Goal: Obtain resource: Obtain resource

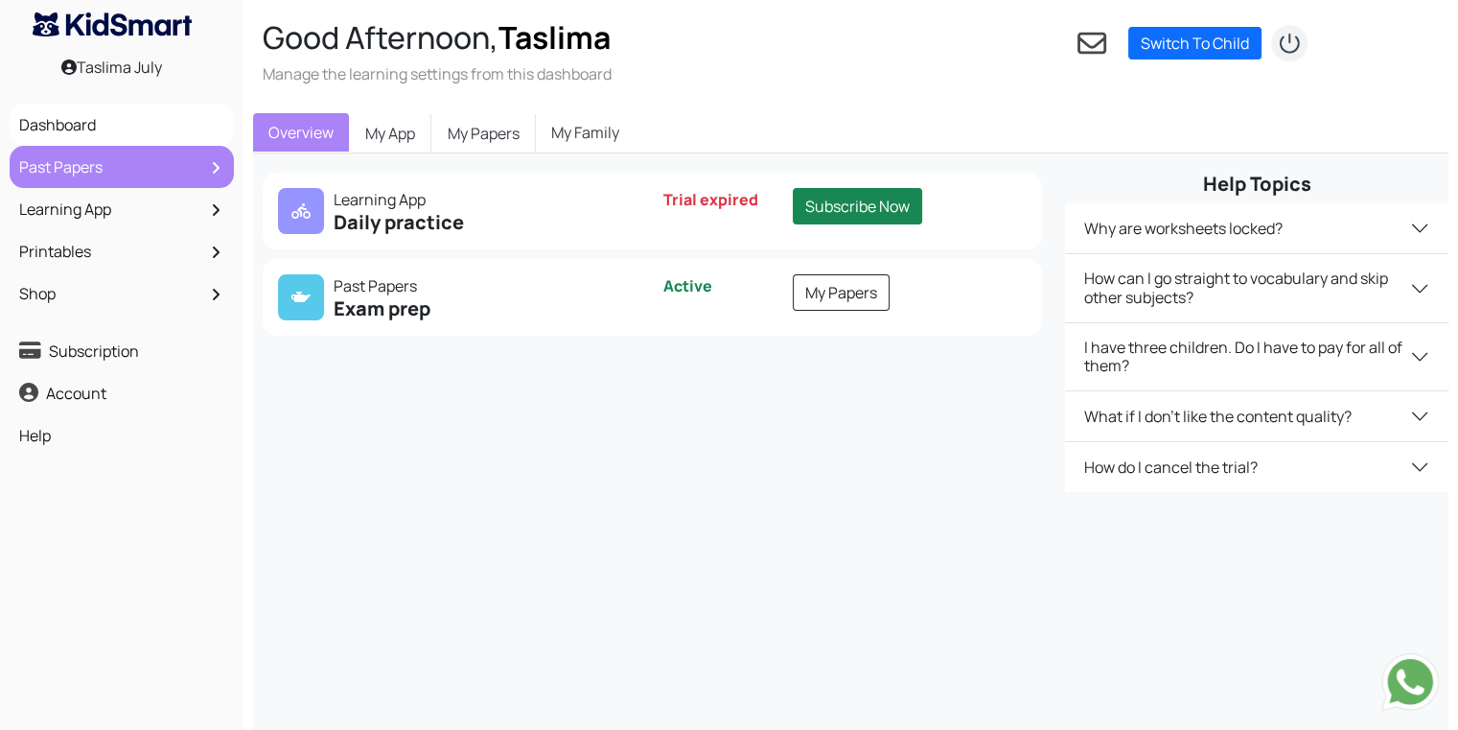
click at [64, 181] on link "Past Papers" at bounding box center [121, 167] width 215 height 33
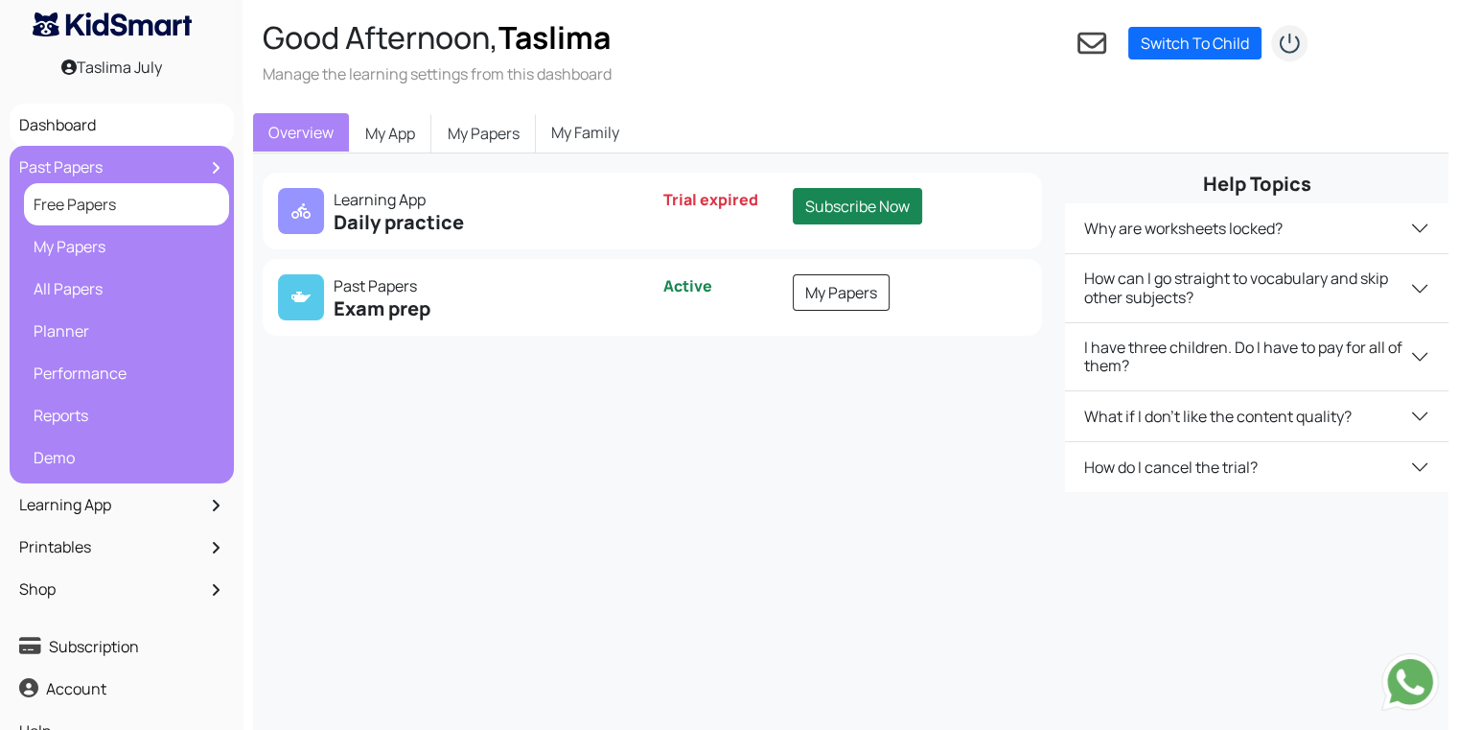
click at [73, 206] on link "Free Papers" at bounding box center [127, 204] width 196 height 33
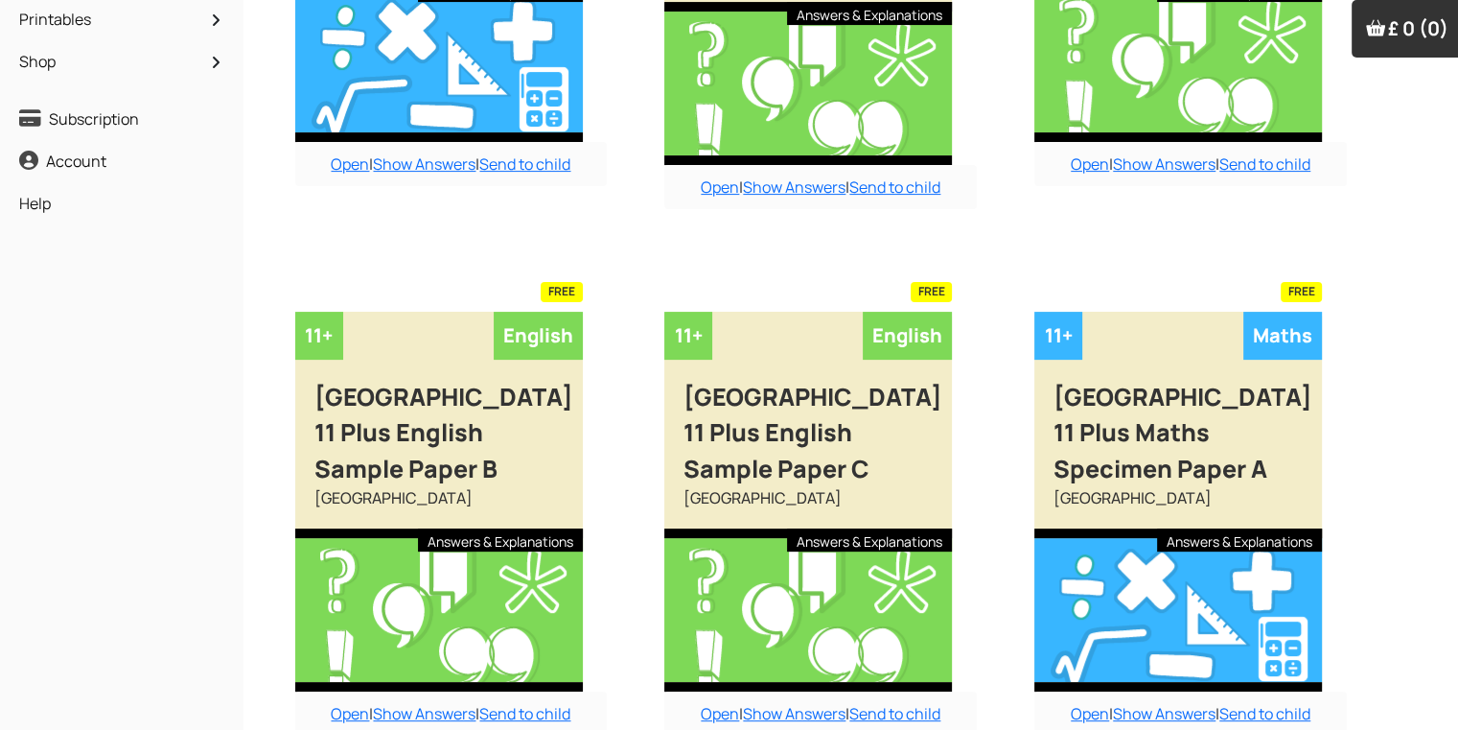
scroll to position [651, 0]
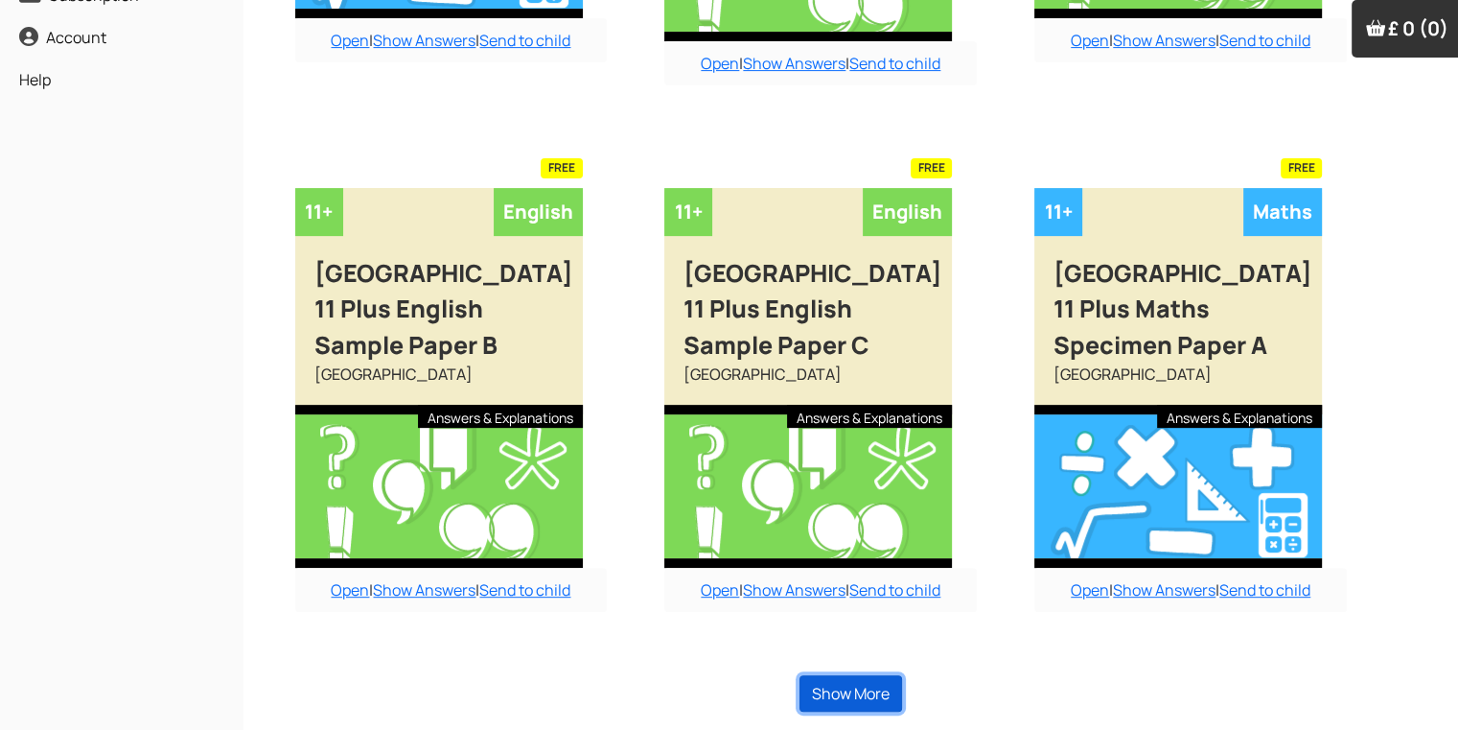
click at [872, 692] on button "Show More" at bounding box center [851, 693] width 103 height 36
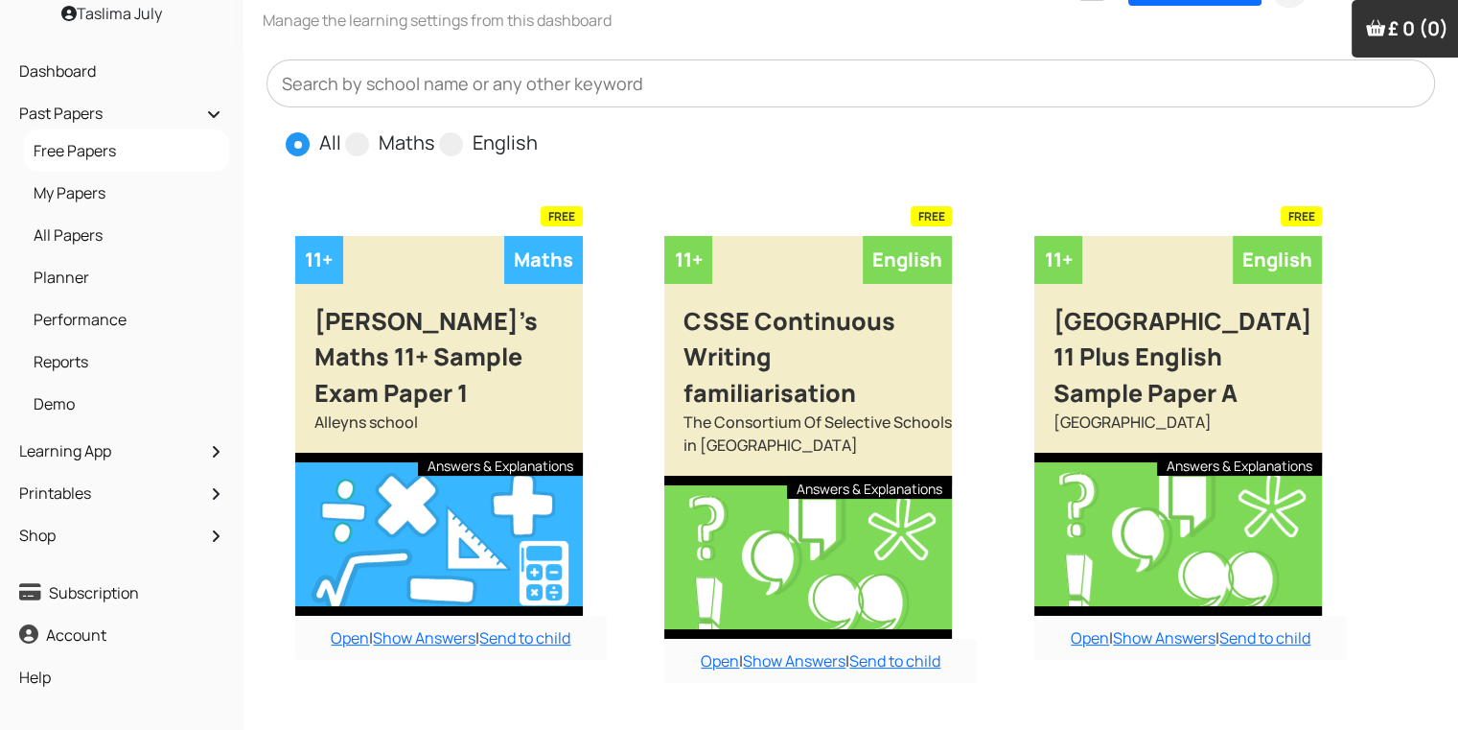
scroll to position [0, 0]
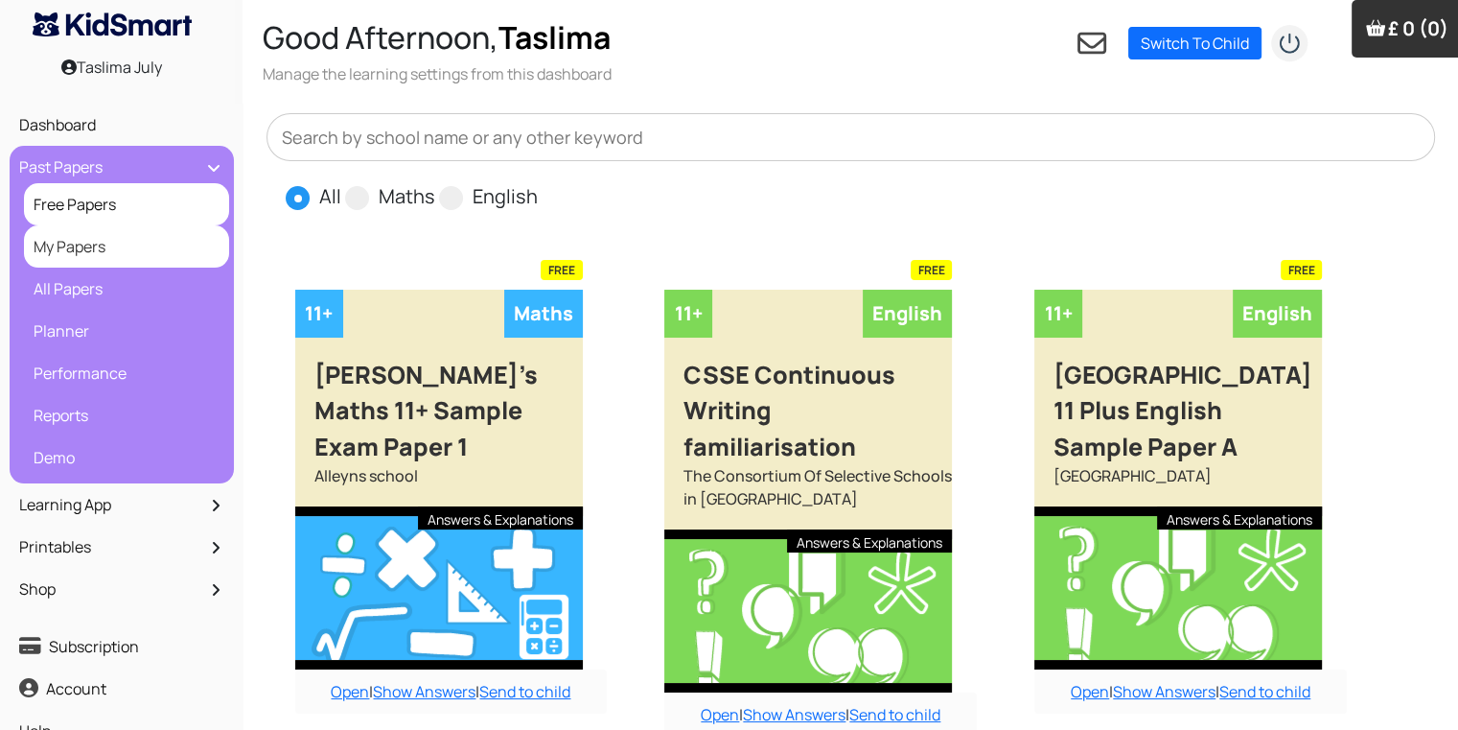
click at [140, 252] on link "My Papers" at bounding box center [127, 246] width 196 height 33
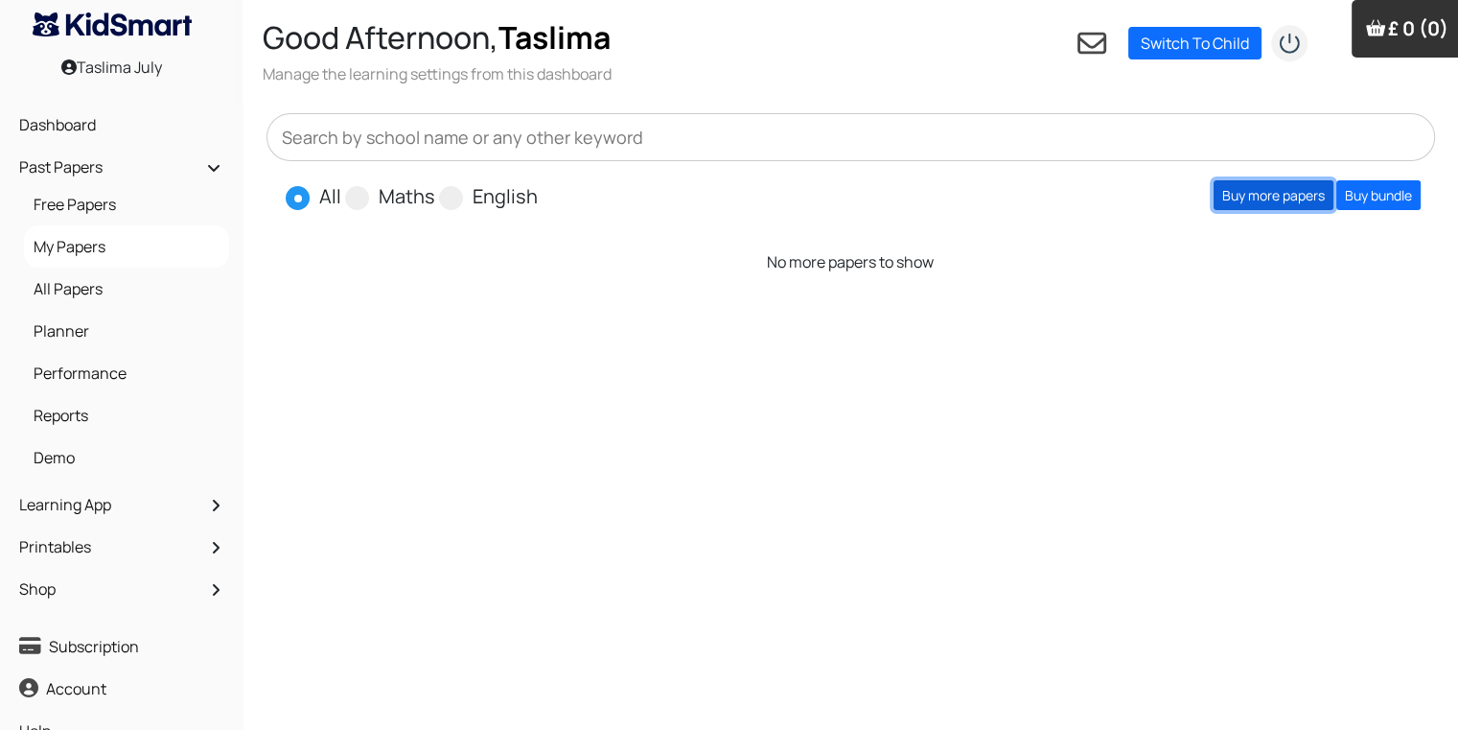
click at [1239, 194] on link "Buy more papers" at bounding box center [1274, 195] width 120 height 30
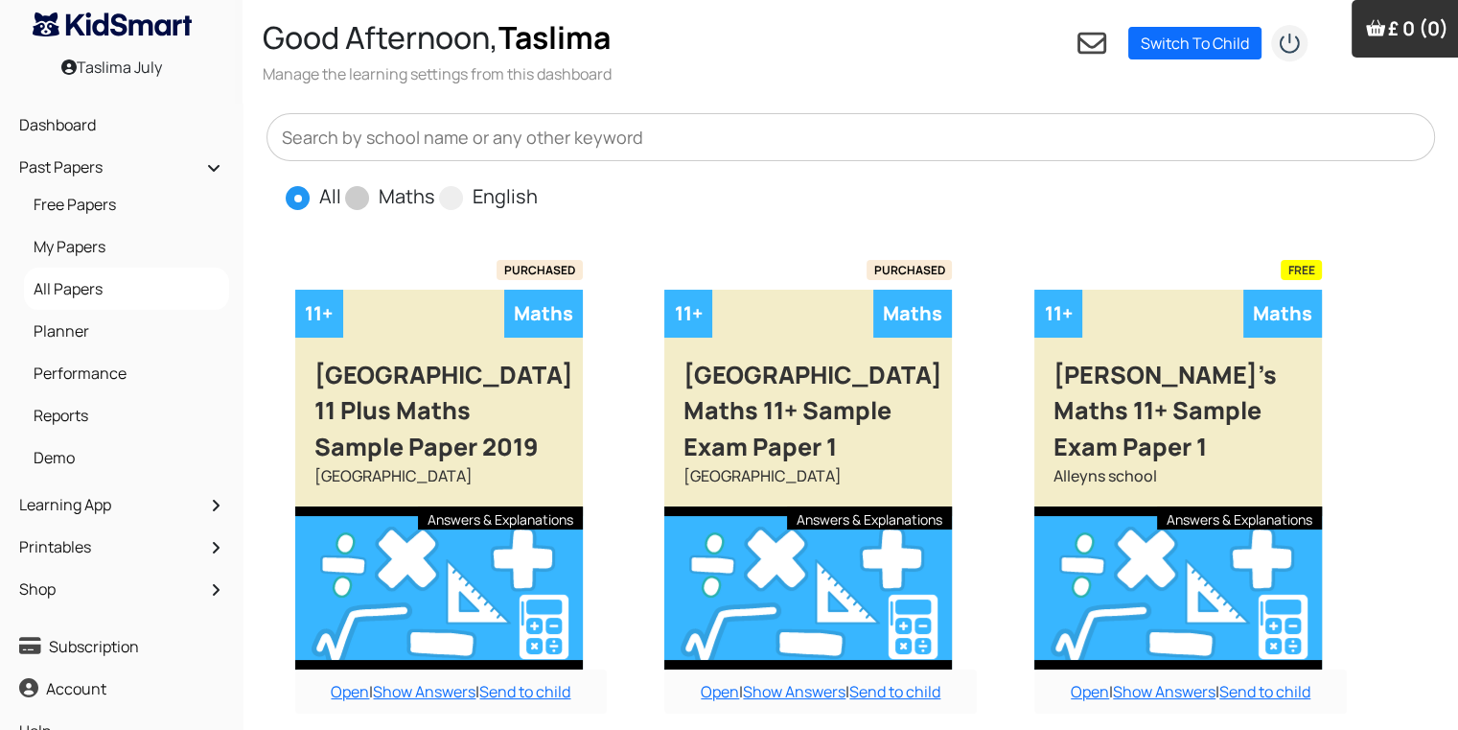
click at [356, 189] on span at bounding box center [357, 198] width 24 height 24
click at [435, 189] on input "Maths" at bounding box center [441, 188] width 12 height 12
radio input "true"
click at [538, 182] on input "English" at bounding box center [544, 188] width 12 height 12
radio input "true"
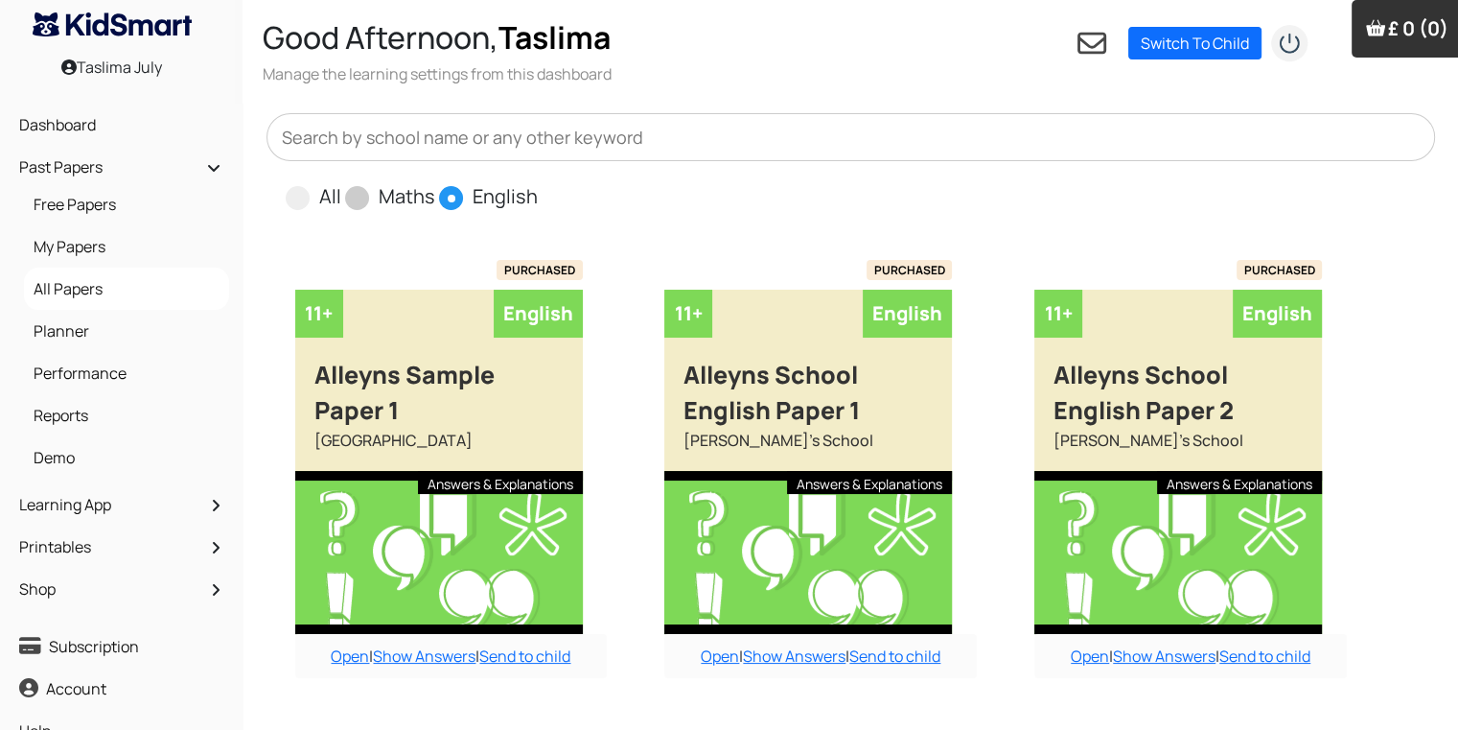
click at [341, 182] on input "All" at bounding box center [347, 188] width 12 height 12
radio input "true"
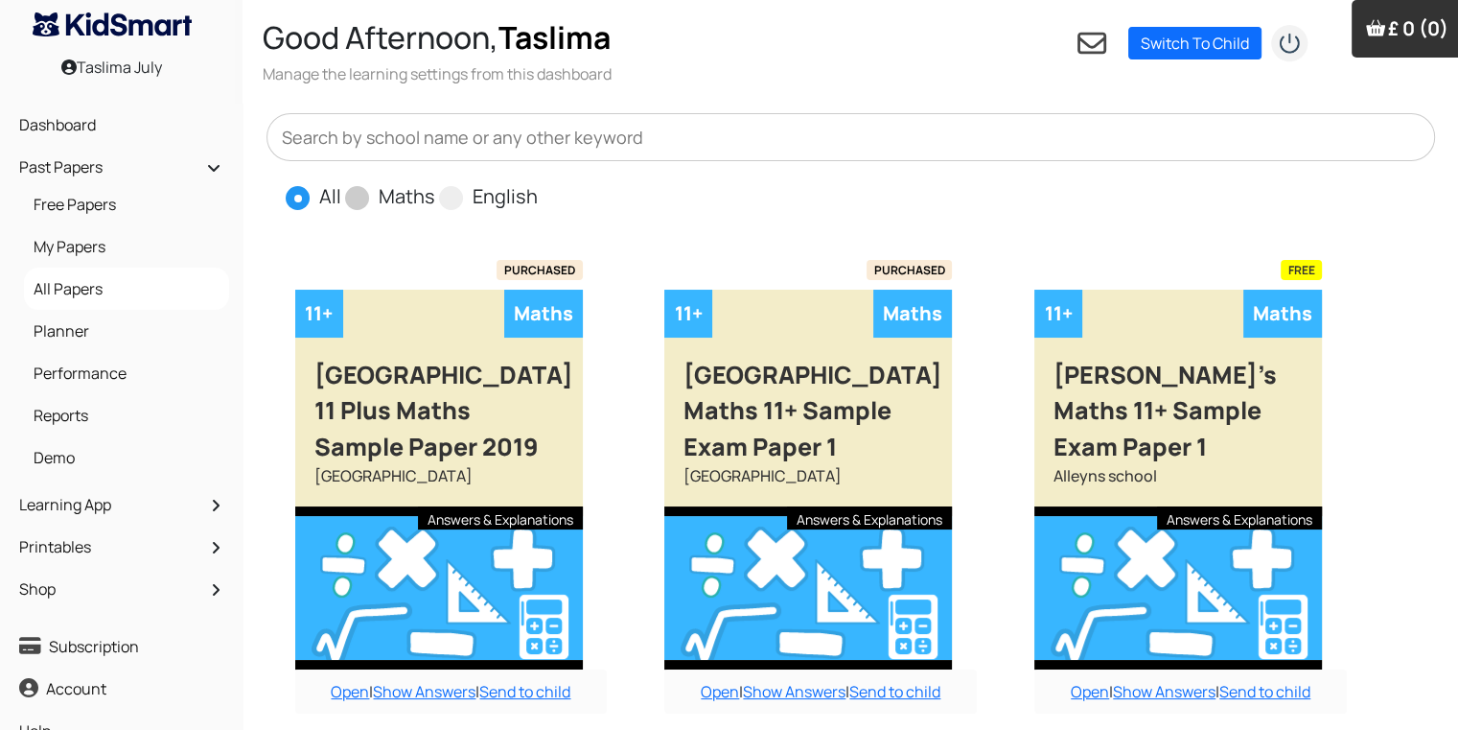
click at [435, 182] on input "Maths" at bounding box center [441, 188] width 12 height 12
radio input "true"
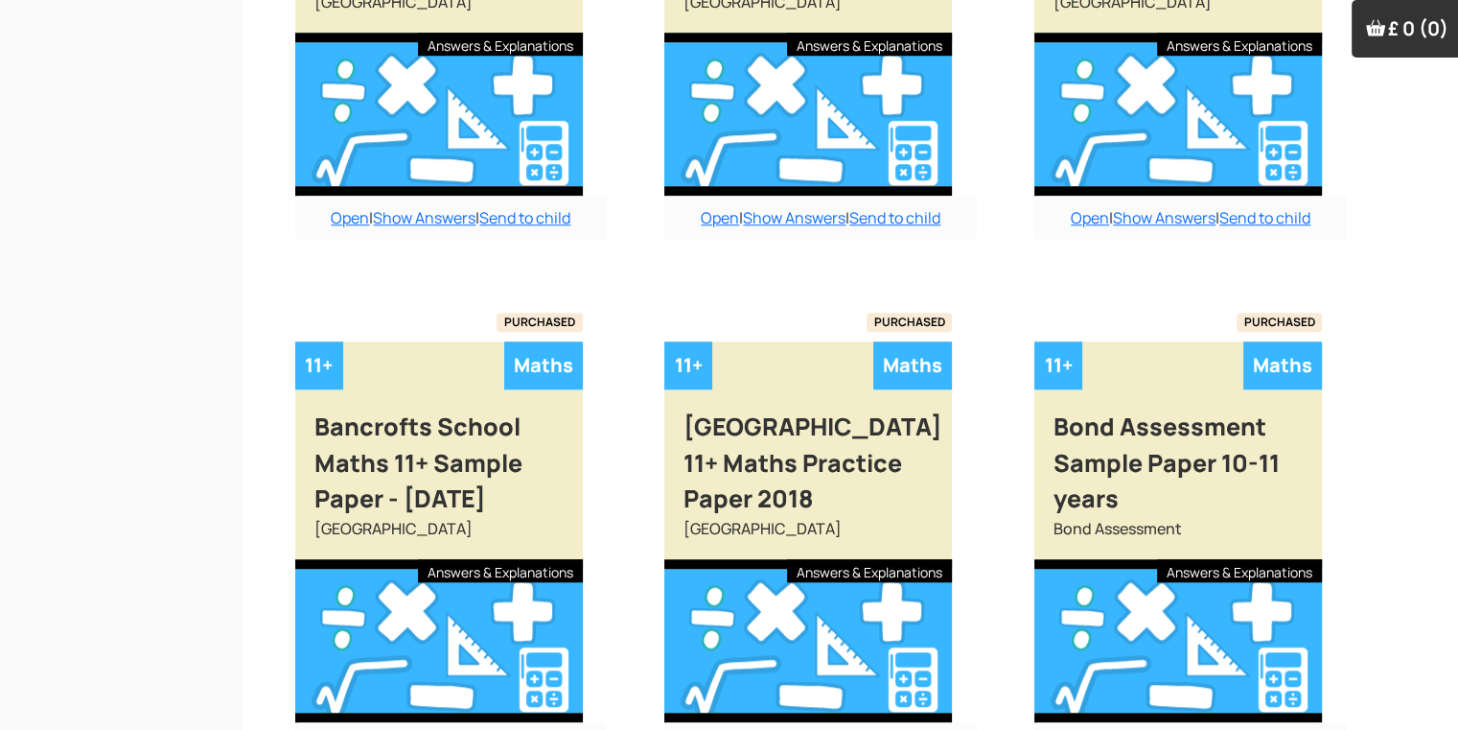
scroll to position [1680, 0]
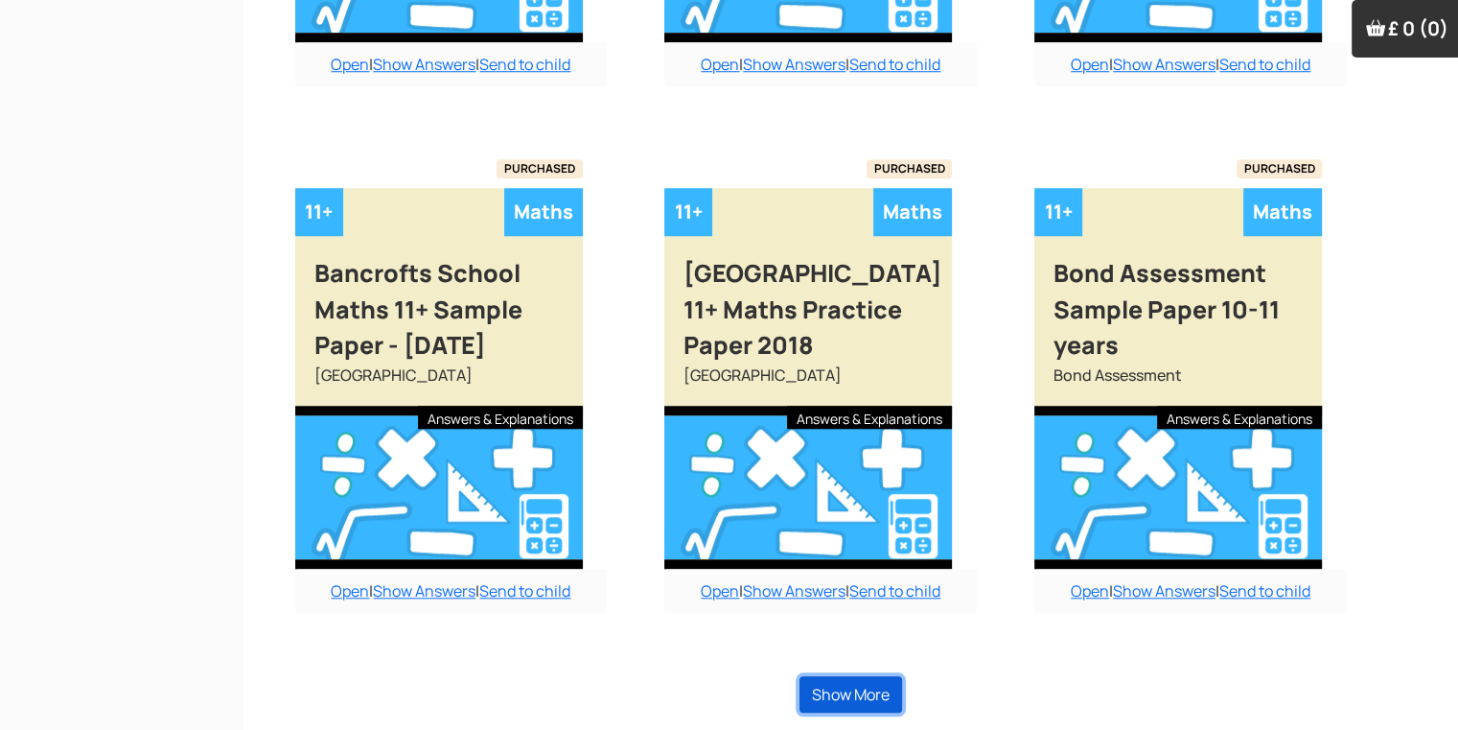
click at [834, 694] on button "Show More" at bounding box center [851, 694] width 103 height 36
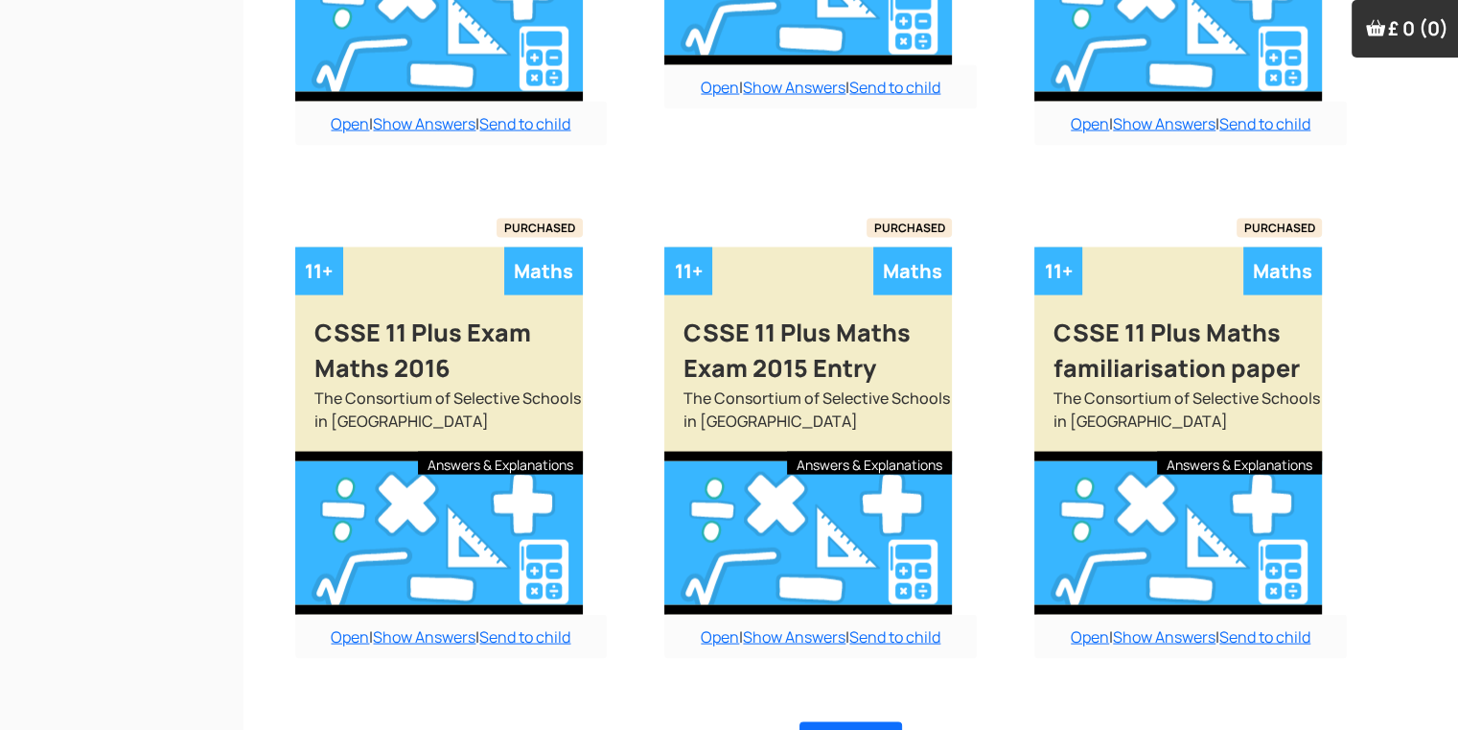
scroll to position [3843, 0]
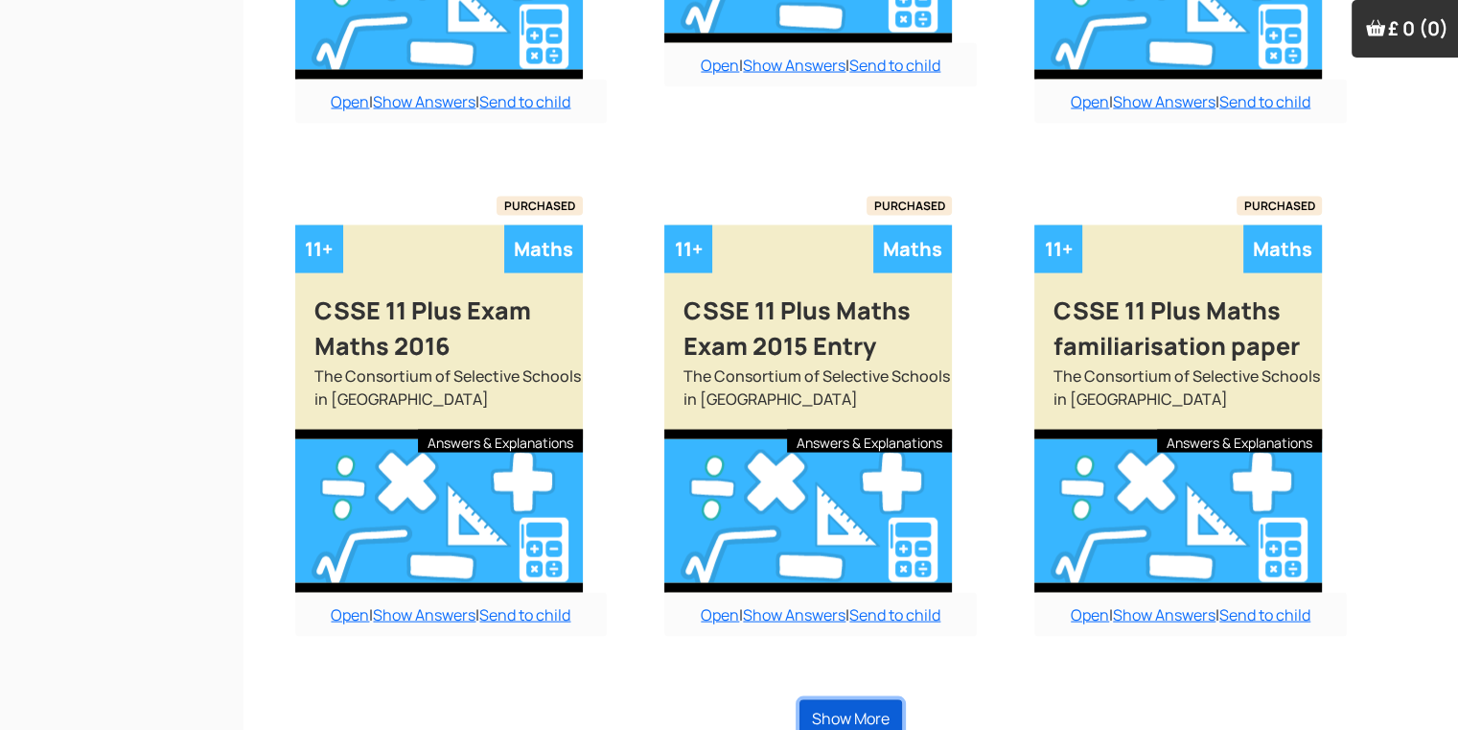
click at [874, 700] on button "Show More" at bounding box center [851, 718] width 103 height 36
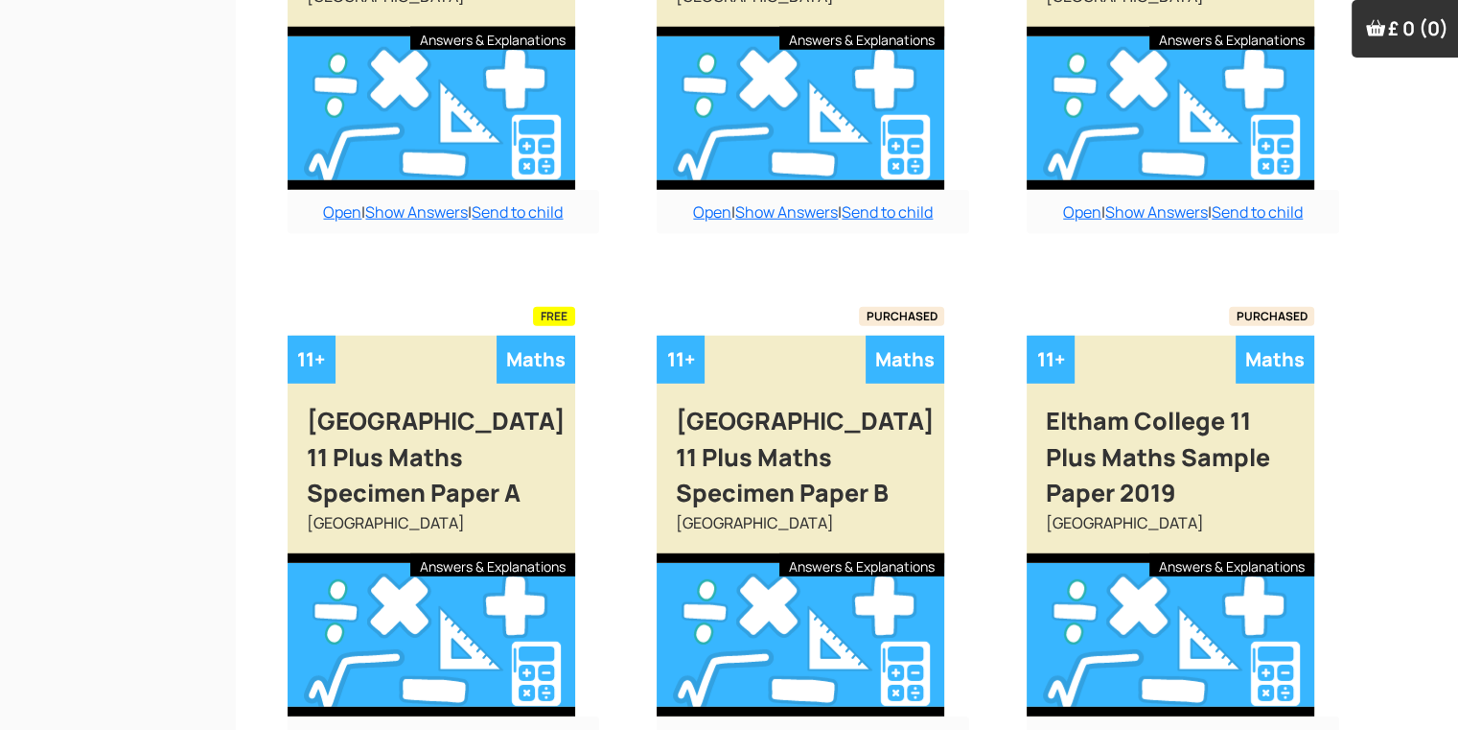
scroll to position [5299, 19]
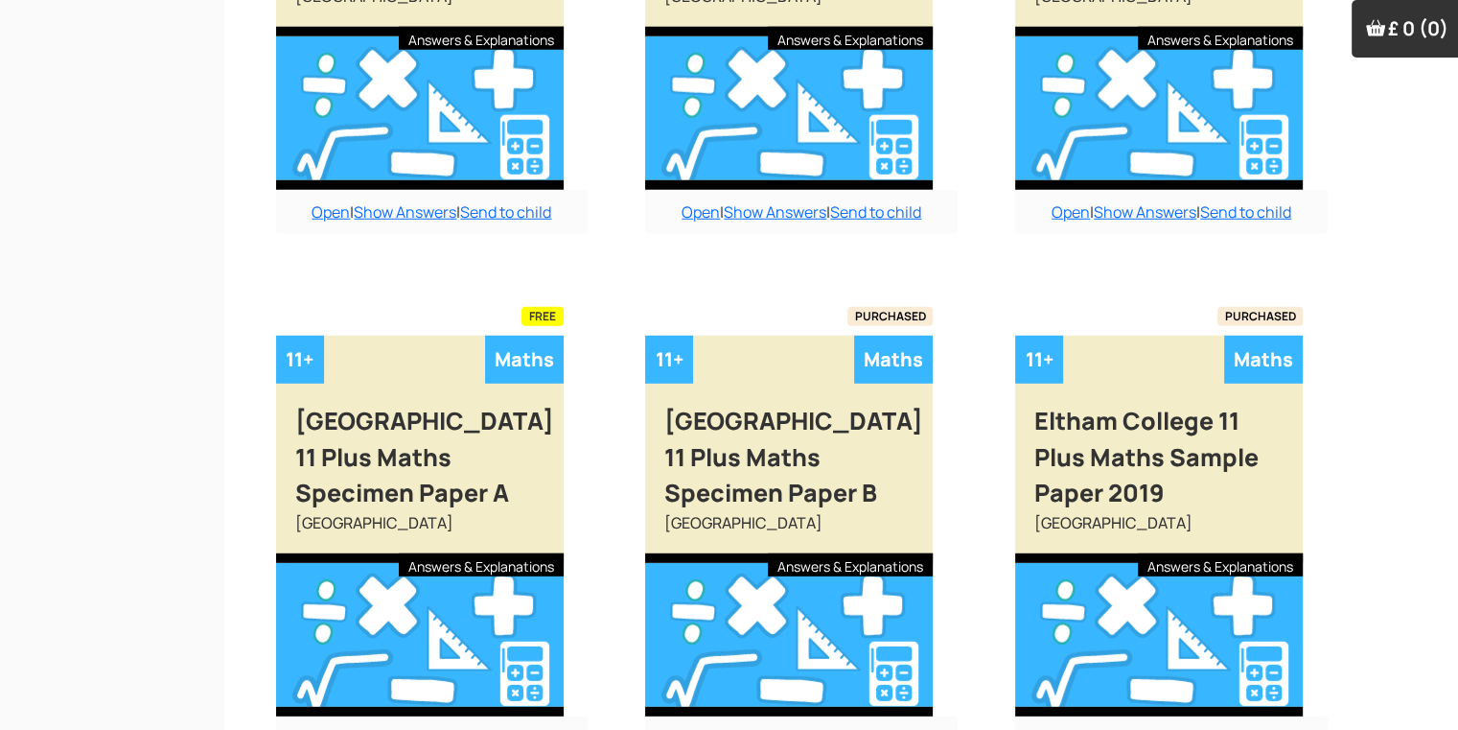
click at [682, 728] on link "Open" at bounding box center [701, 738] width 38 height 21
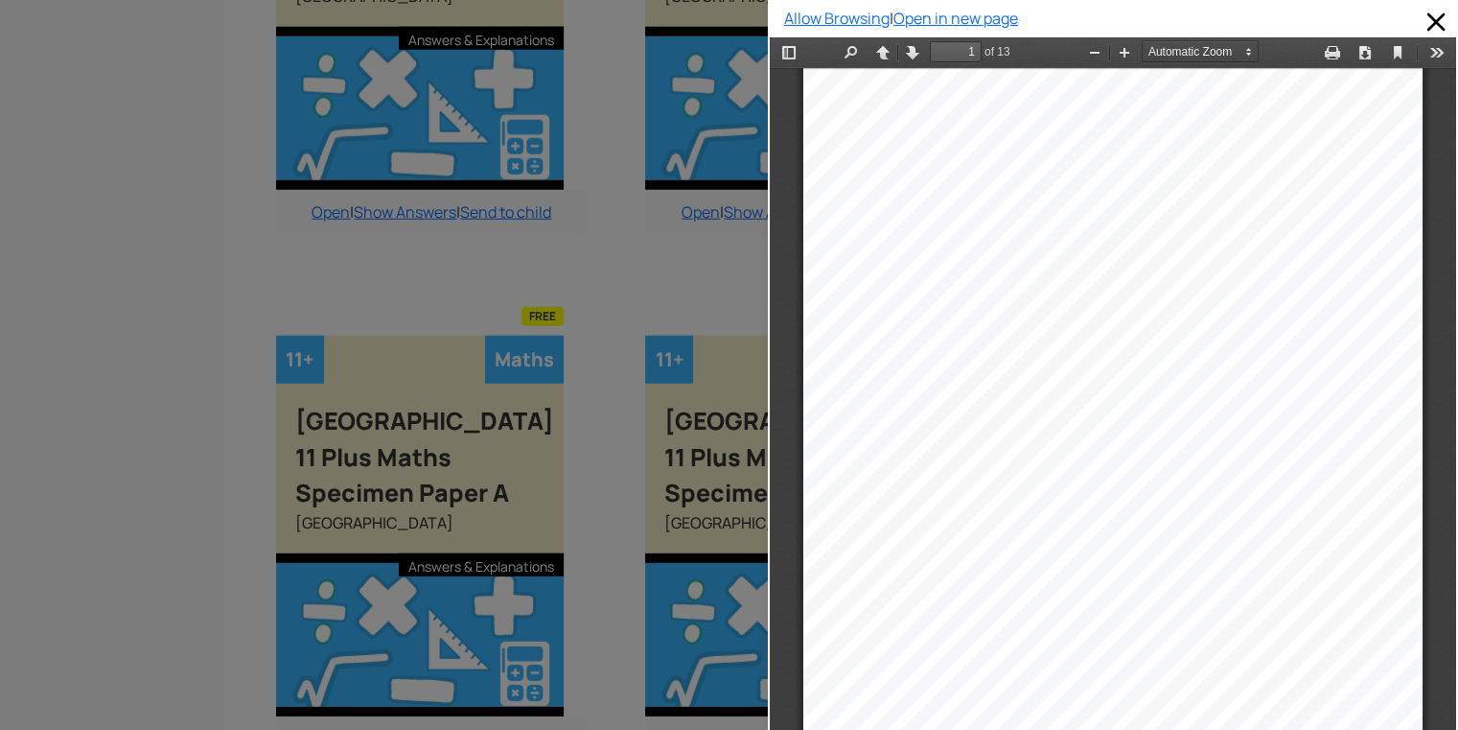
scroll to position [10, 0]
type input "2"
drag, startPoint x: 982, startPoint y: 165, endPoint x: 846, endPoint y: 212, distance: 144.0
click at [846, 212] on div "WORK OUT THE FOLLOWING (SHOW YOUR WORKING) 1. 254 + 63 + 108 Answer: __________…" at bounding box center [1113, 506] width 619 height 876
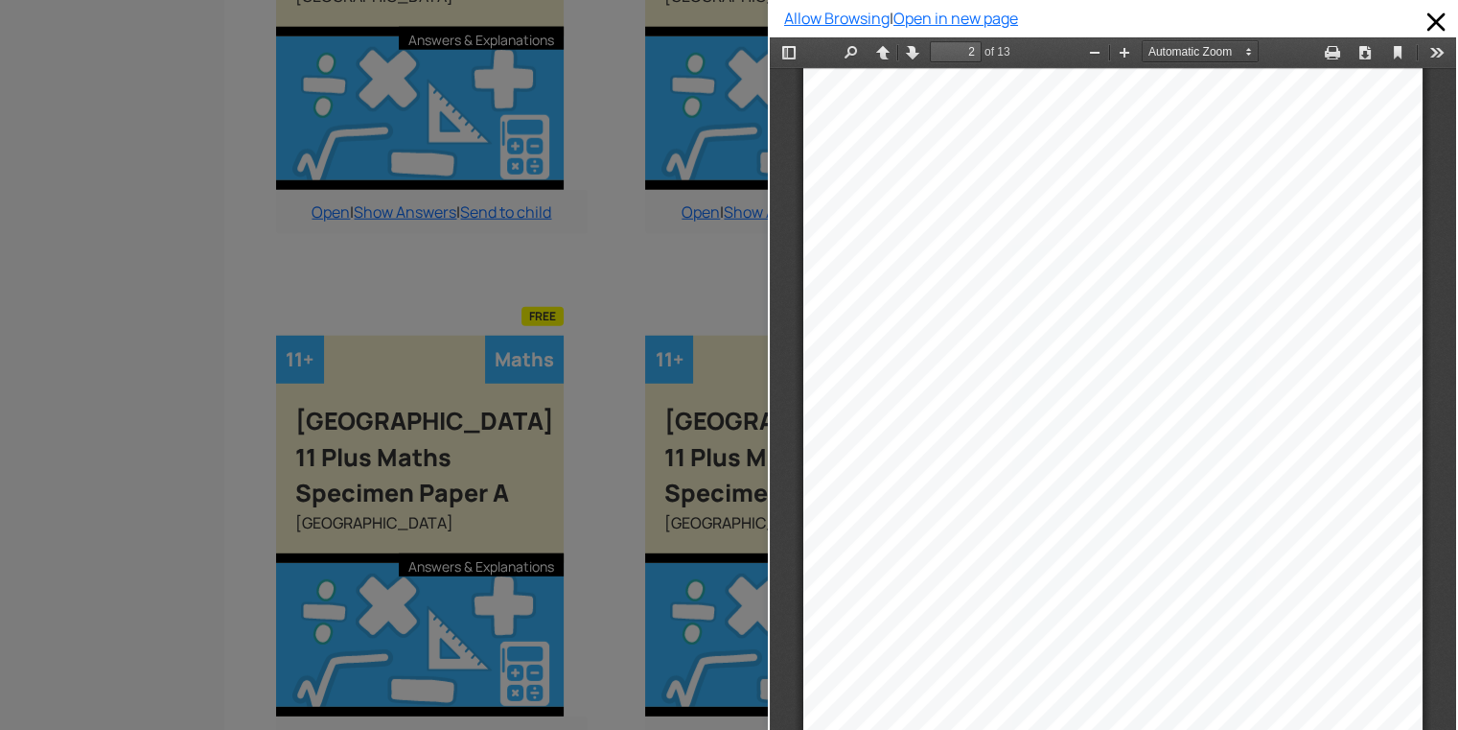
click at [657, 192] on div at bounding box center [384, 365] width 768 height 730
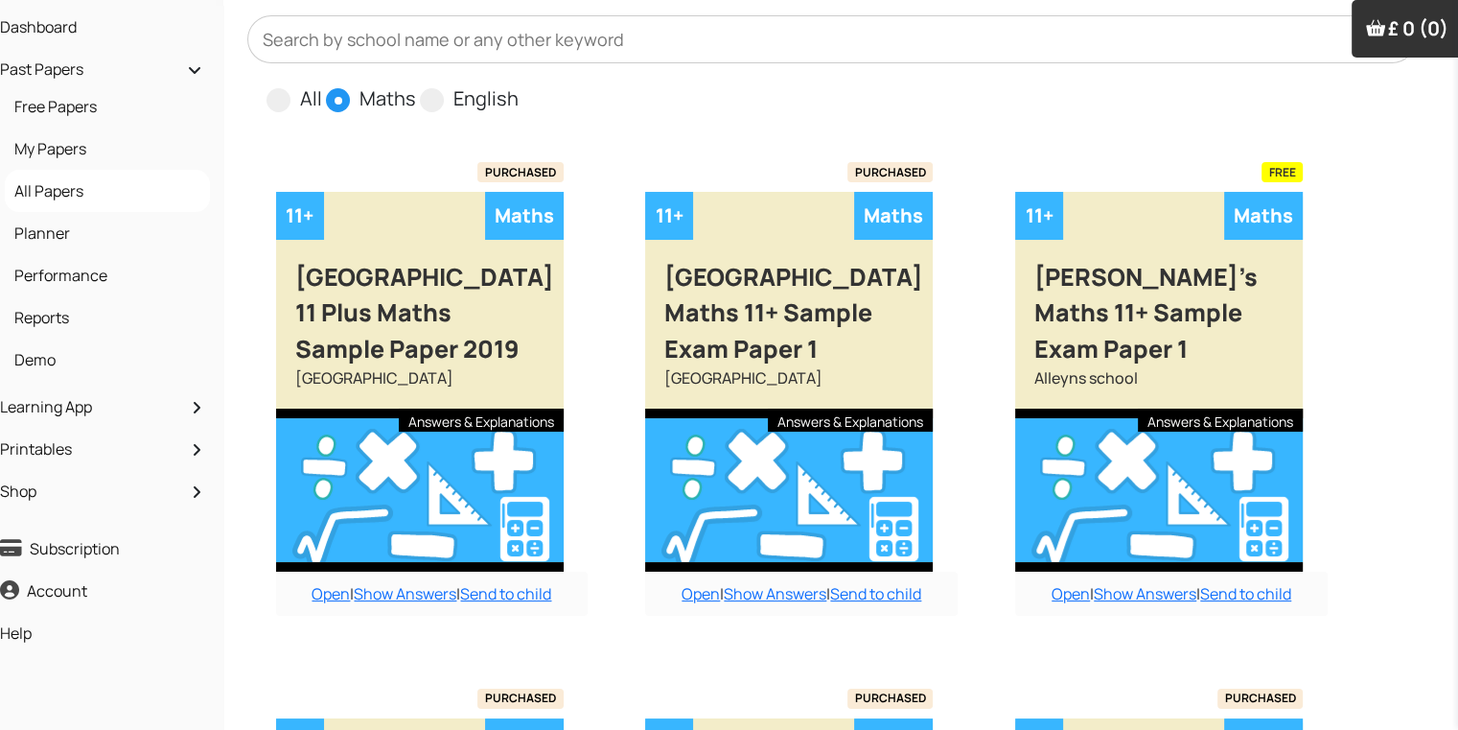
scroll to position [0, 19]
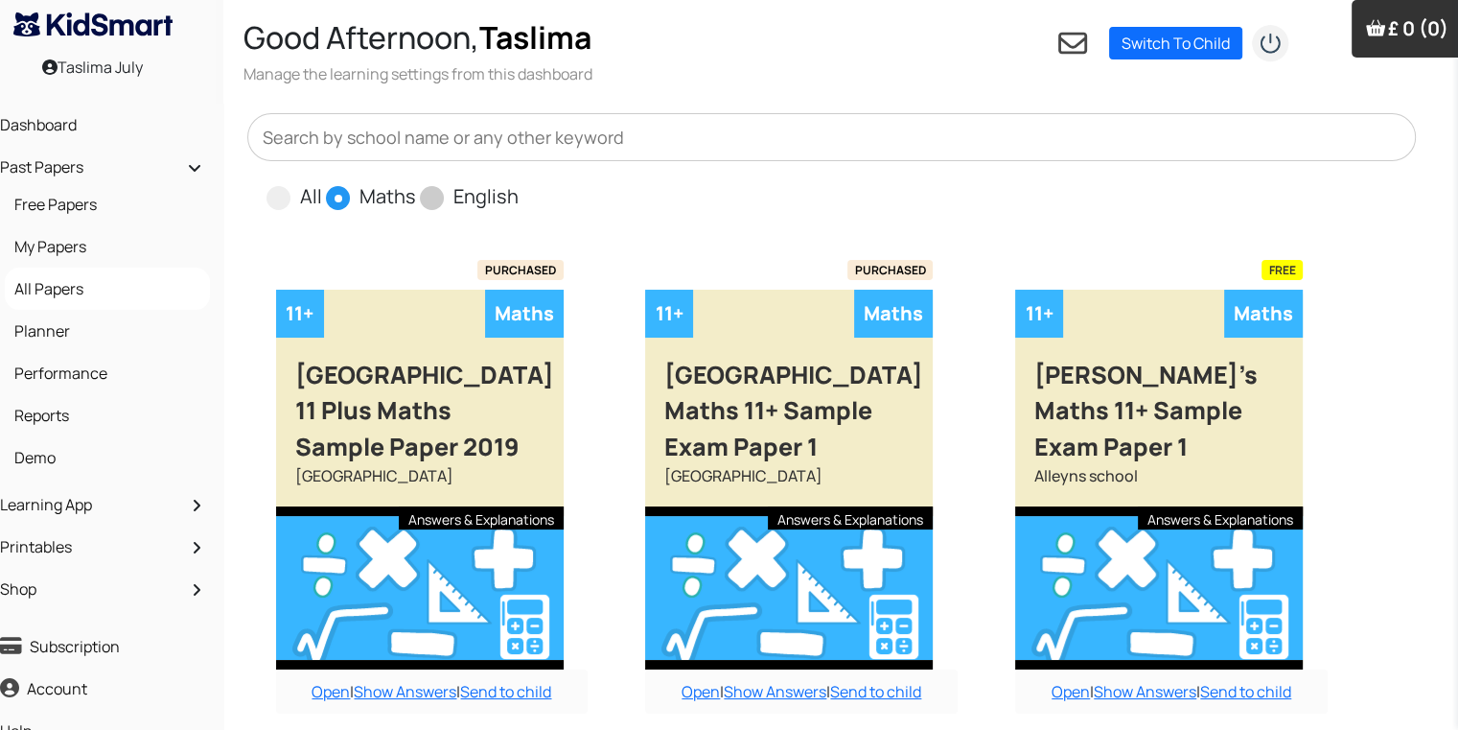
click at [444, 198] on span "English" at bounding box center [469, 195] width 99 height 29
drag, startPoint x: 415, startPoint y: 195, endPoint x: 424, endPoint y: 201, distance: 10.9
click at [424, 201] on div "All Maths English" at bounding box center [393, 196] width 252 height 32
click at [424, 201] on span at bounding box center [432, 198] width 24 height 24
click at [519, 195] on input "English" at bounding box center [525, 188] width 12 height 12
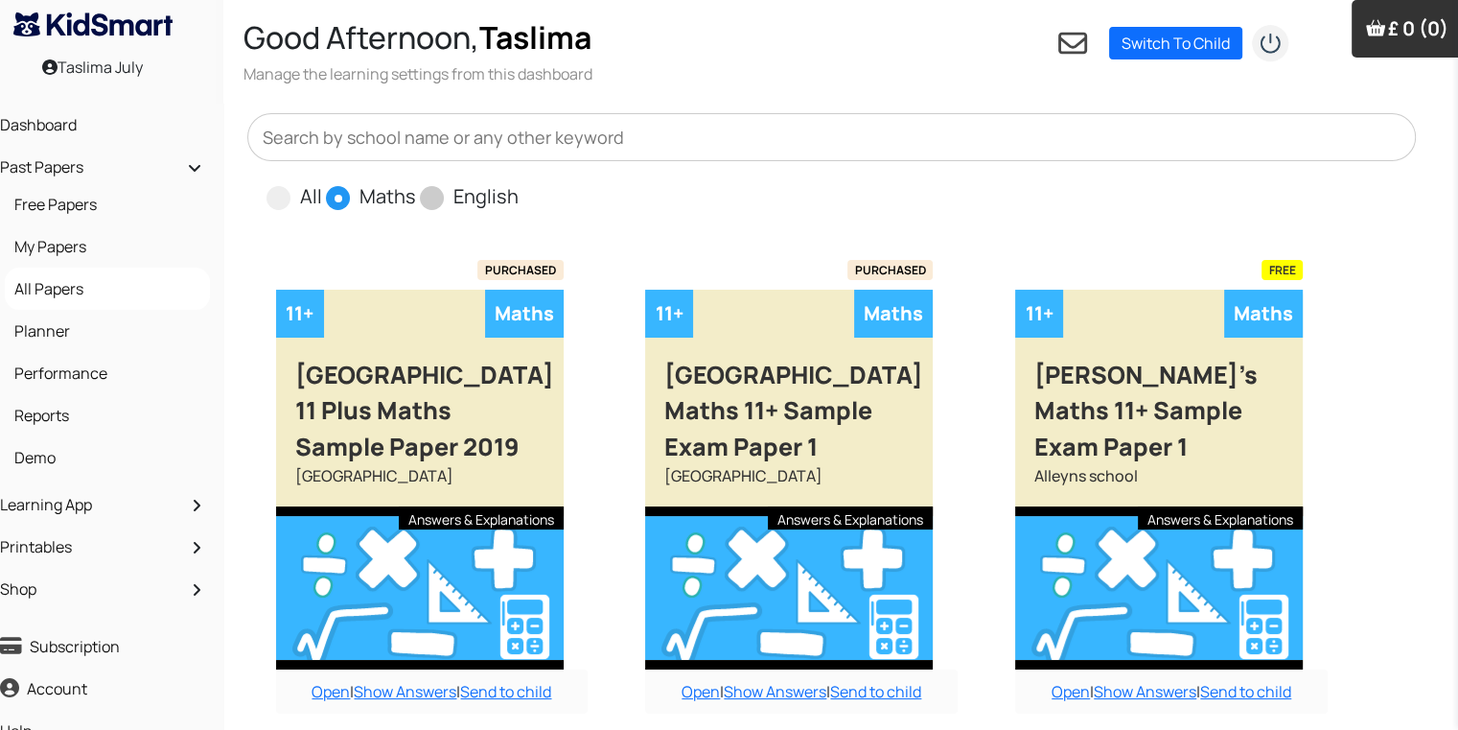
radio input "true"
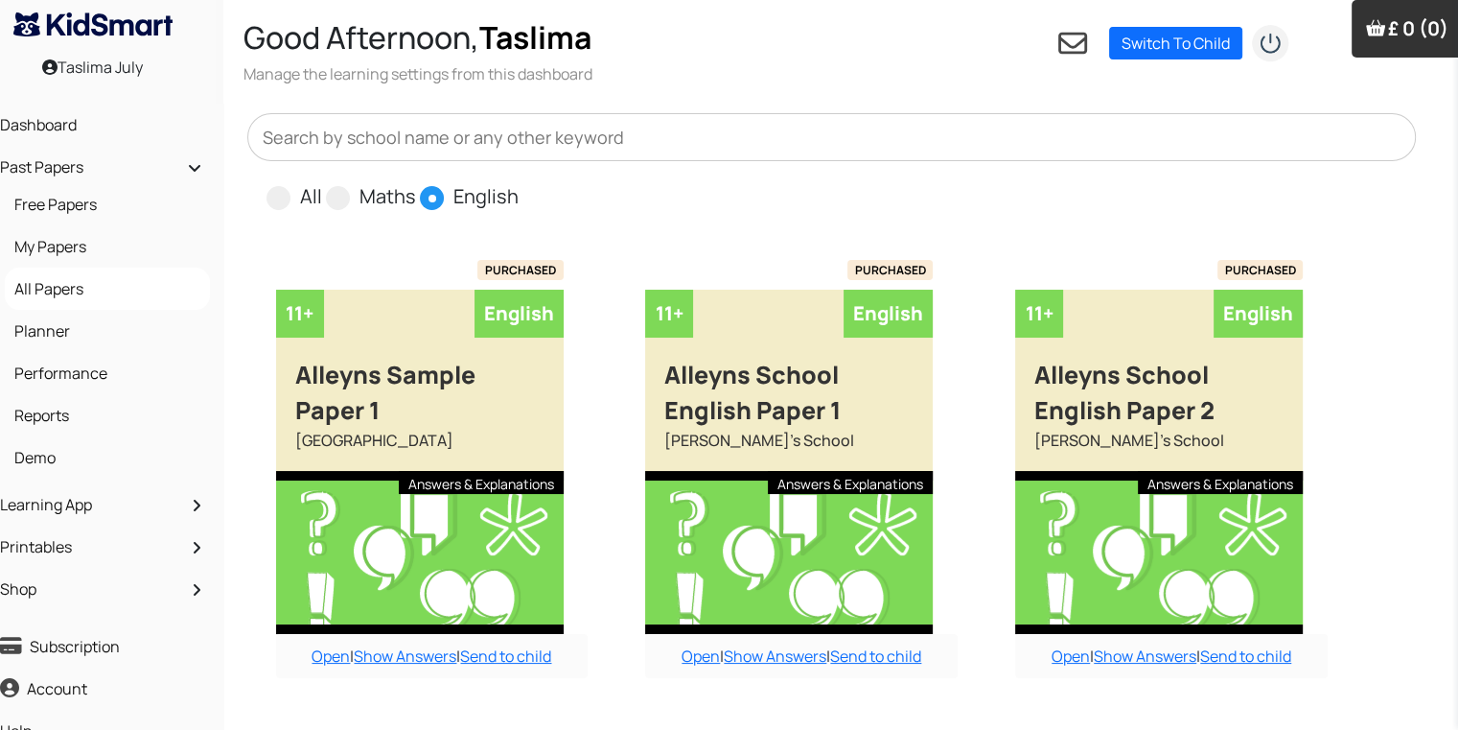
click at [322, 182] on input "All" at bounding box center [328, 188] width 12 height 12
radio input "true"
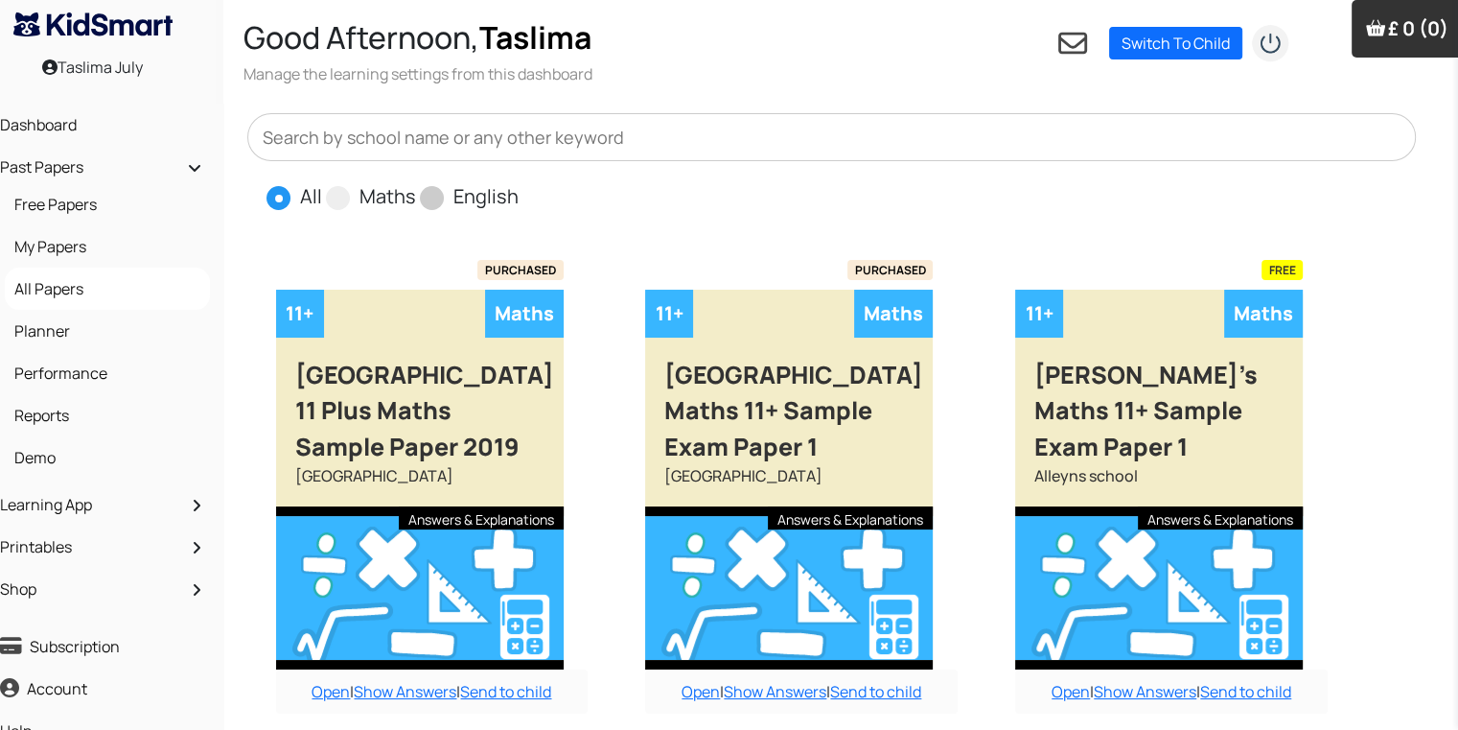
click at [416, 182] on input "Maths" at bounding box center [422, 188] width 12 height 12
radio input "true"
click at [519, 182] on input "English" at bounding box center [525, 188] width 12 height 12
radio input "true"
click at [322, 182] on input "All" at bounding box center [328, 188] width 12 height 12
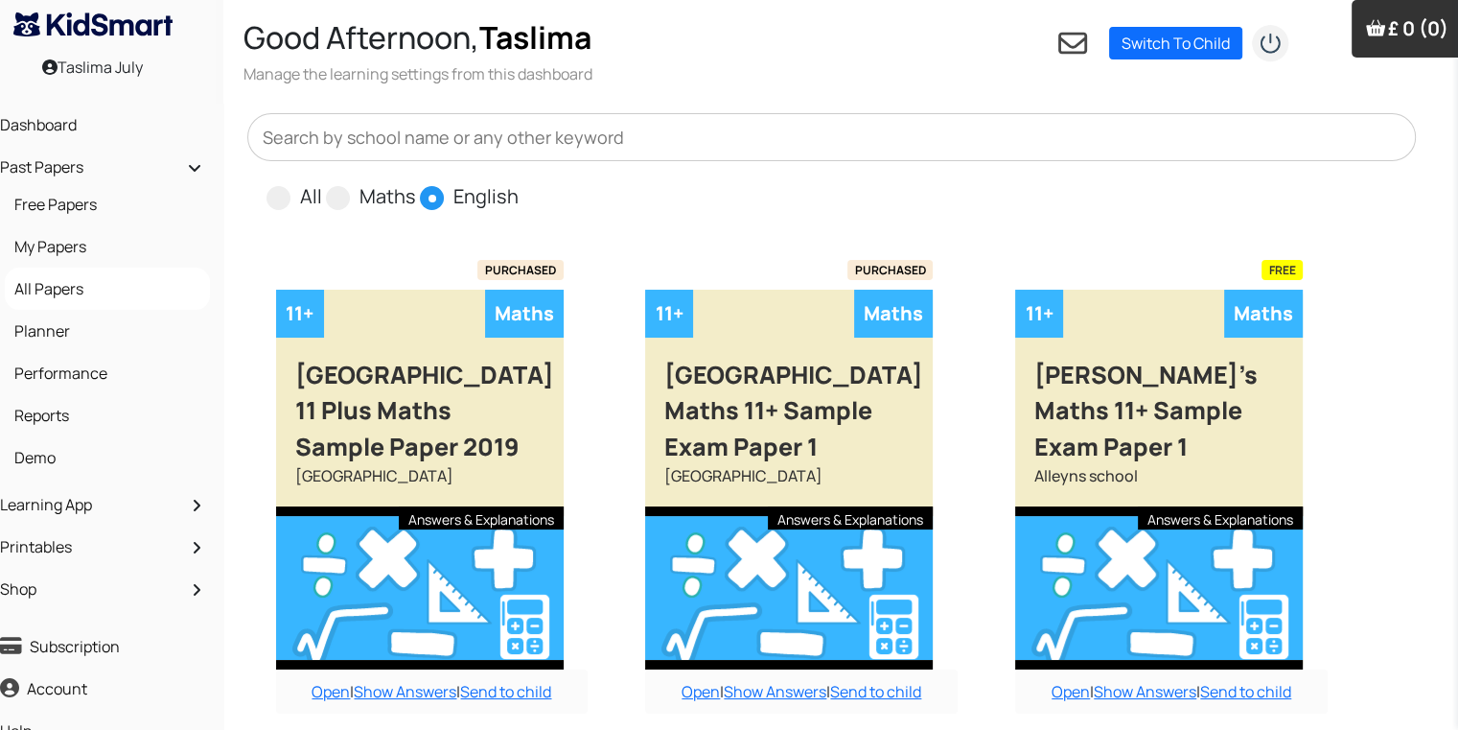
radio input "true"
click at [416, 182] on input "Maths" at bounding box center [422, 188] width 12 height 12
radio input "true"
click at [519, 182] on input "English" at bounding box center [525, 188] width 12 height 12
radio input "true"
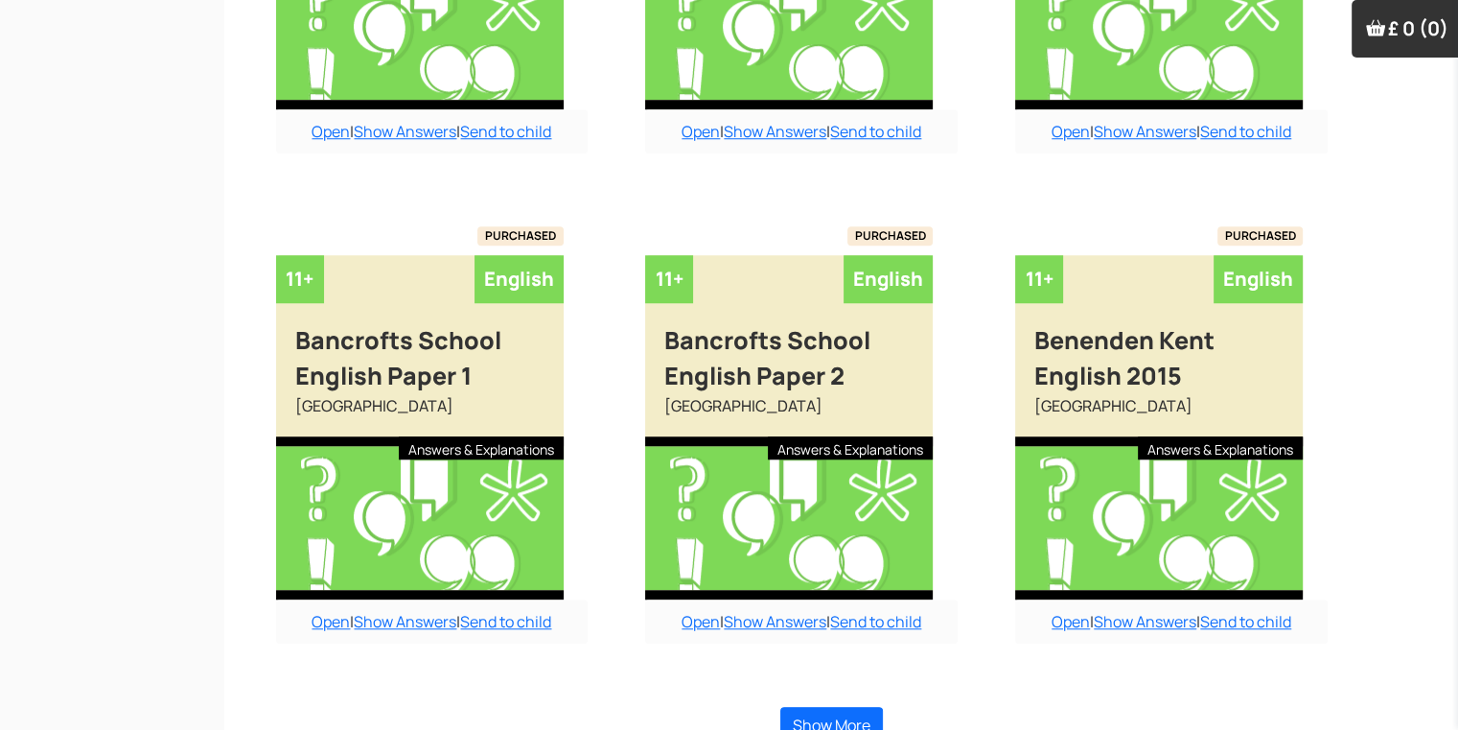
scroll to position [1536, 19]
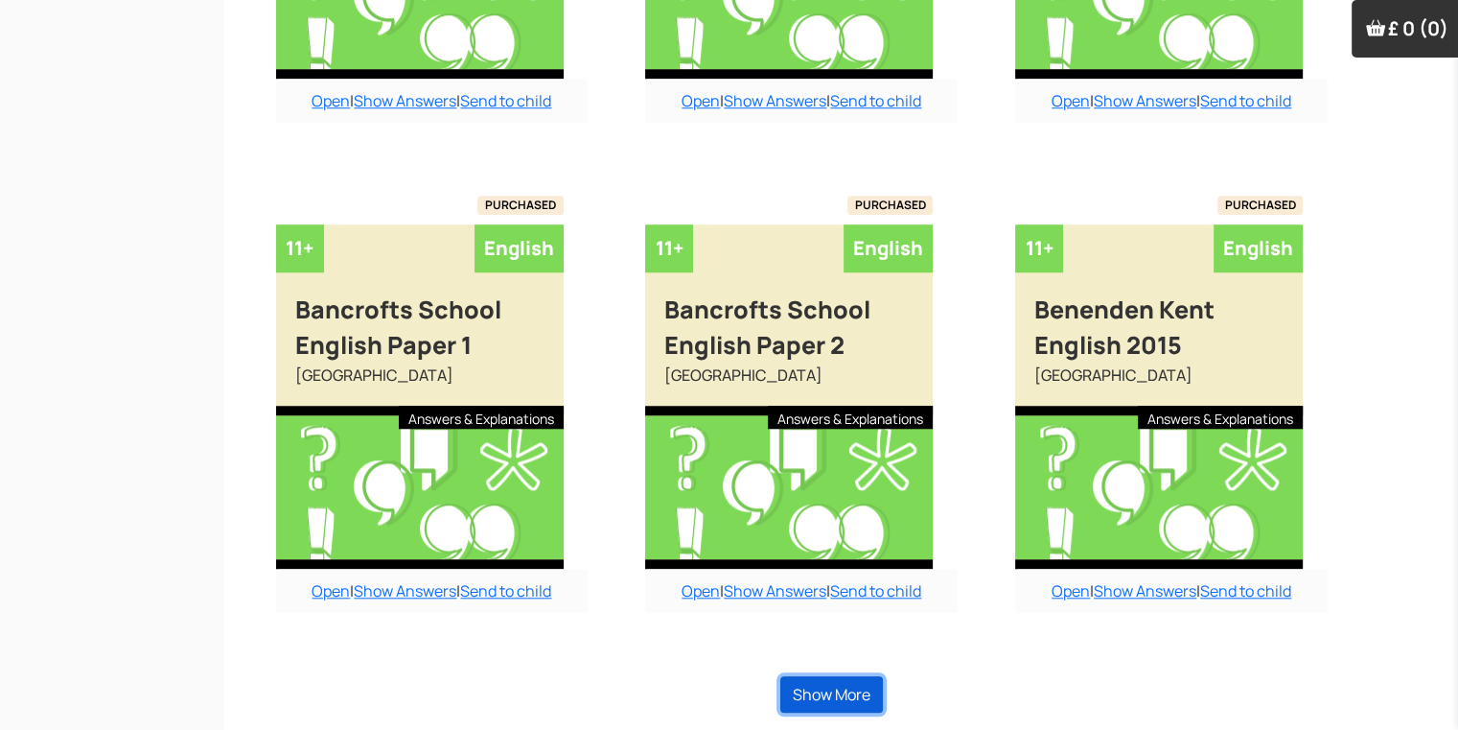
click at [835, 676] on button "Show More" at bounding box center [832, 694] width 103 height 36
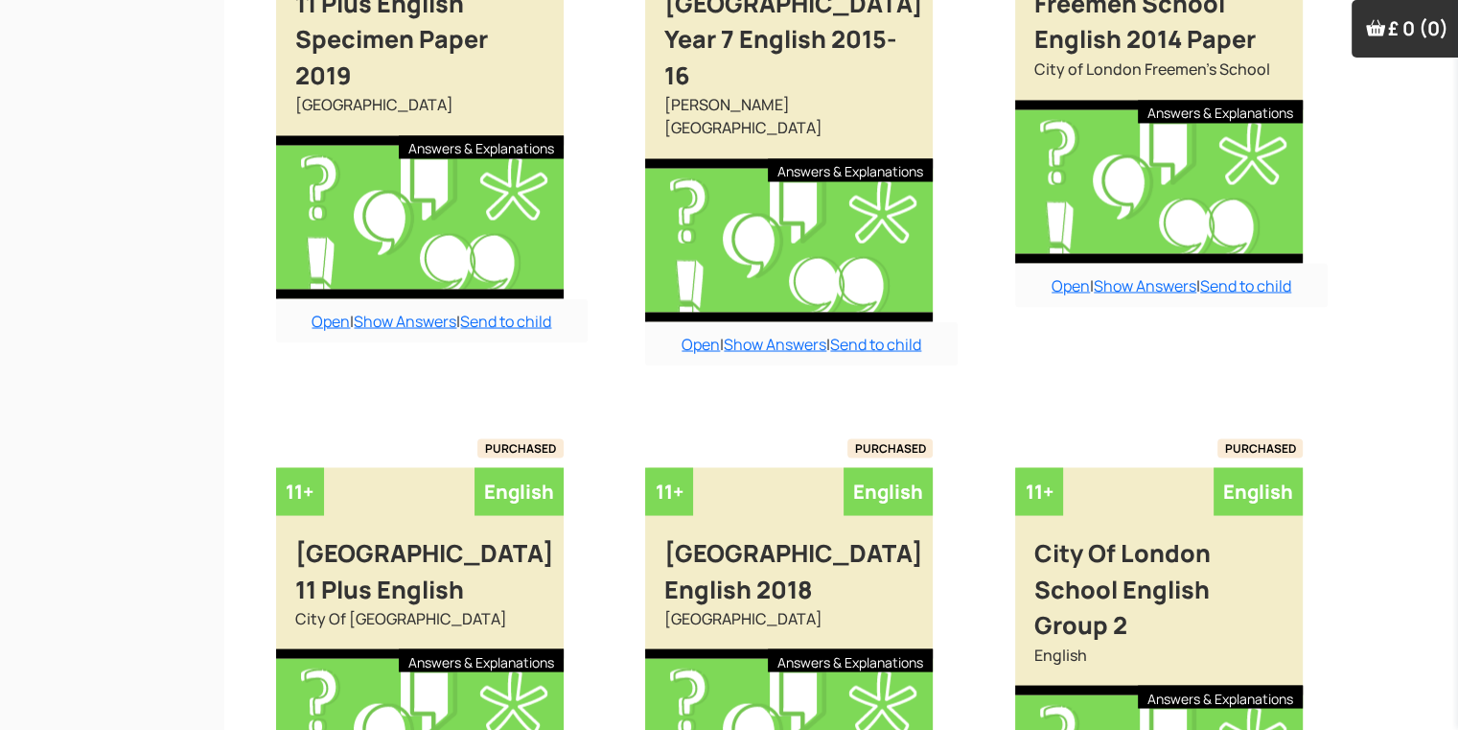
scroll to position [3675, 19]
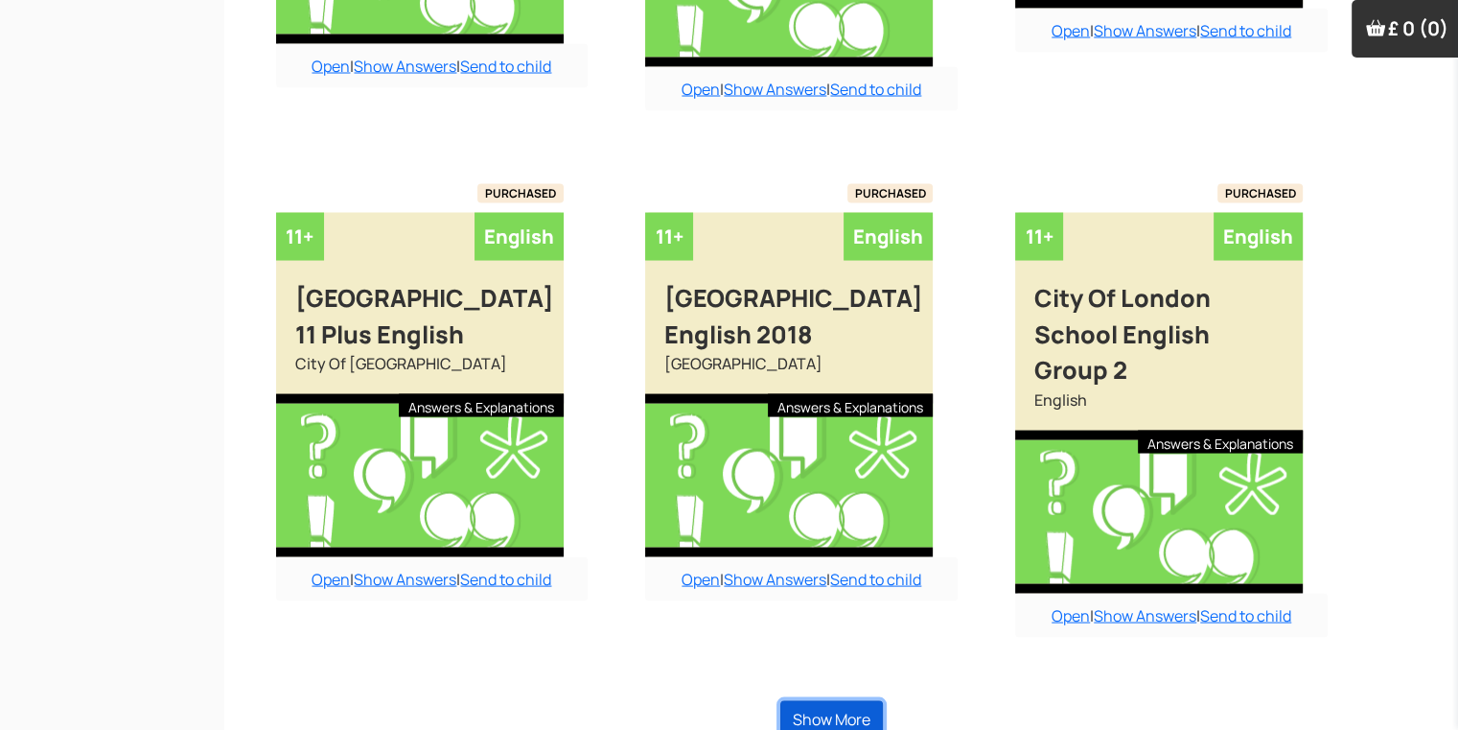
drag, startPoint x: 835, startPoint y: 676, endPoint x: 826, endPoint y: 661, distance: 18.1
click at [826, 682] on div "Show More" at bounding box center [832, 719] width 1170 height 75
click at [844, 701] on button "Show More" at bounding box center [832, 719] width 103 height 36
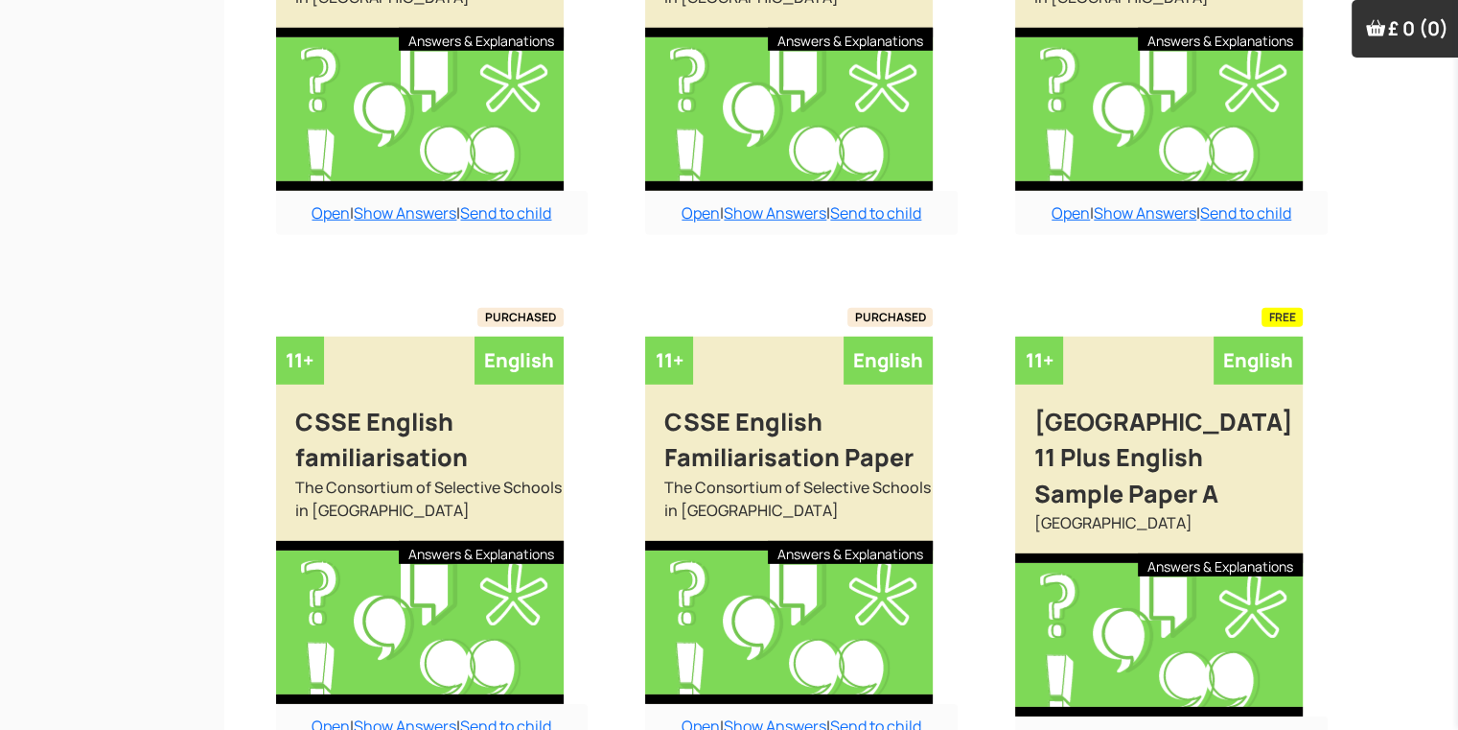
scroll to position [5803, 19]
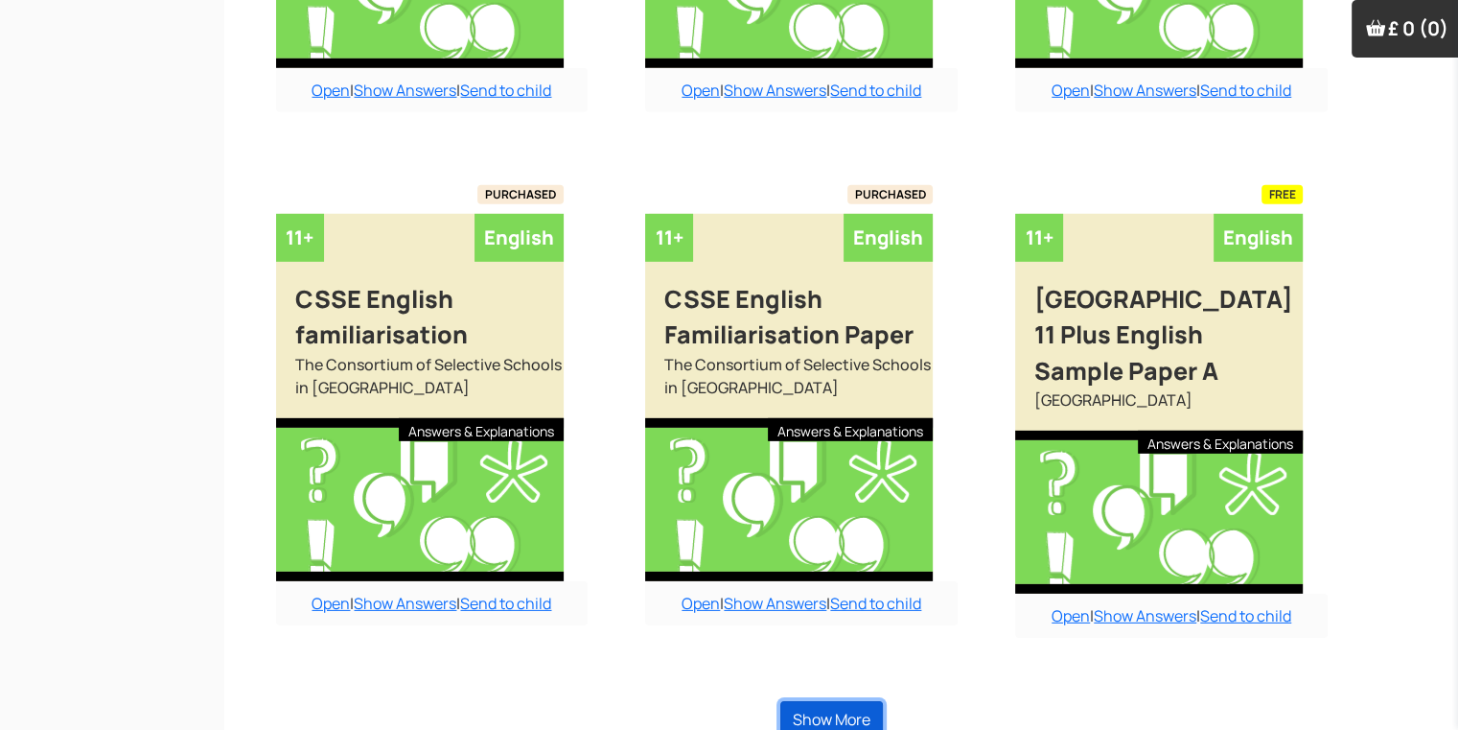
click at [853, 701] on button "Show More" at bounding box center [832, 719] width 103 height 36
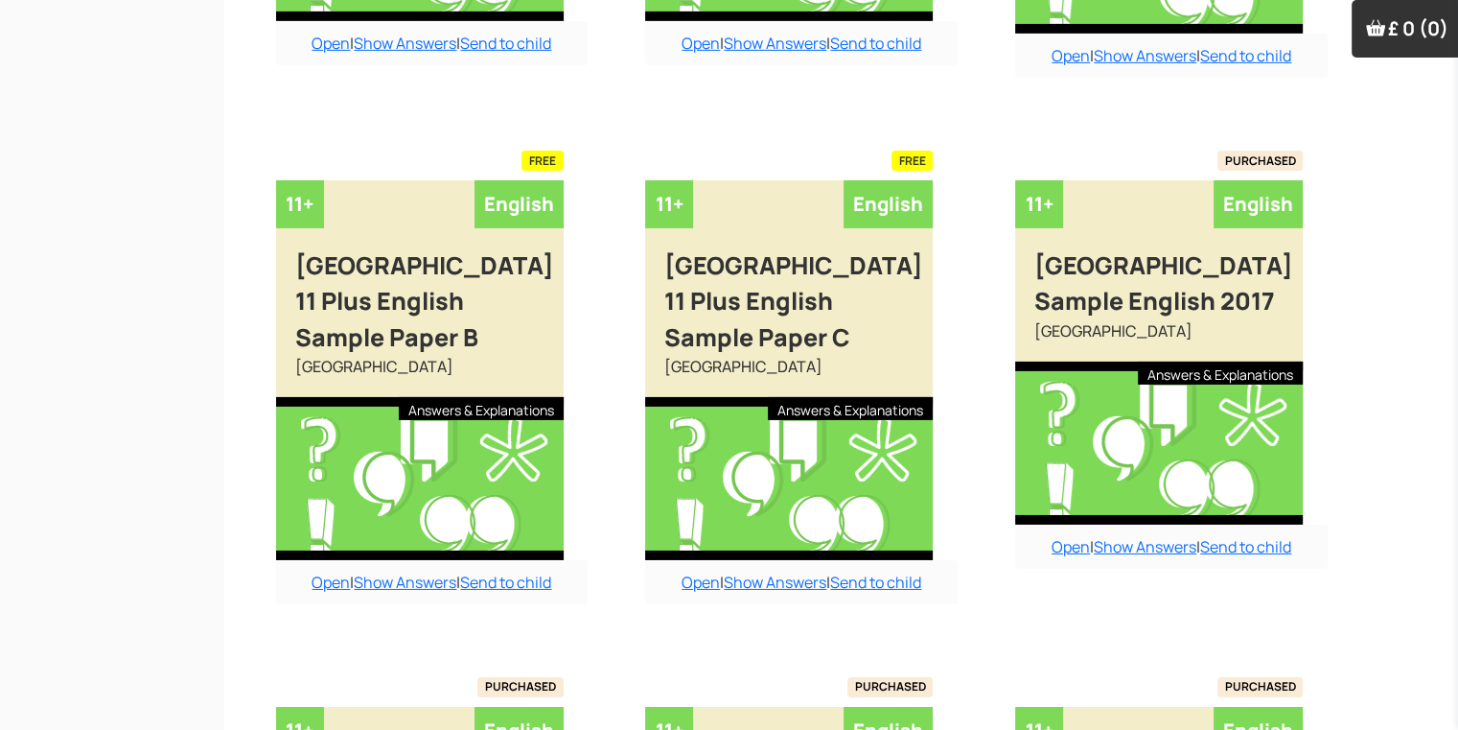
scroll to position [6263, 19]
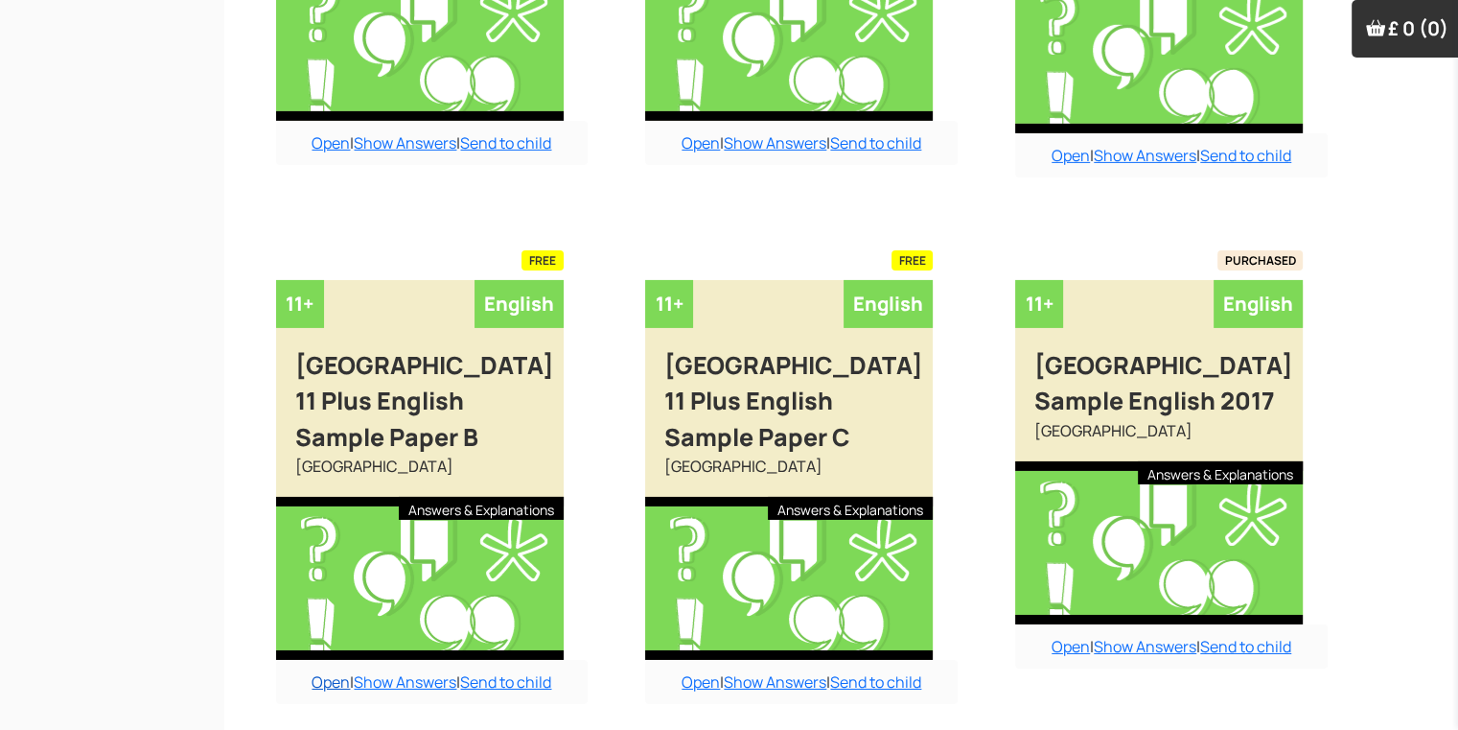
click at [315, 671] on link "Open" at bounding box center [331, 681] width 38 height 21
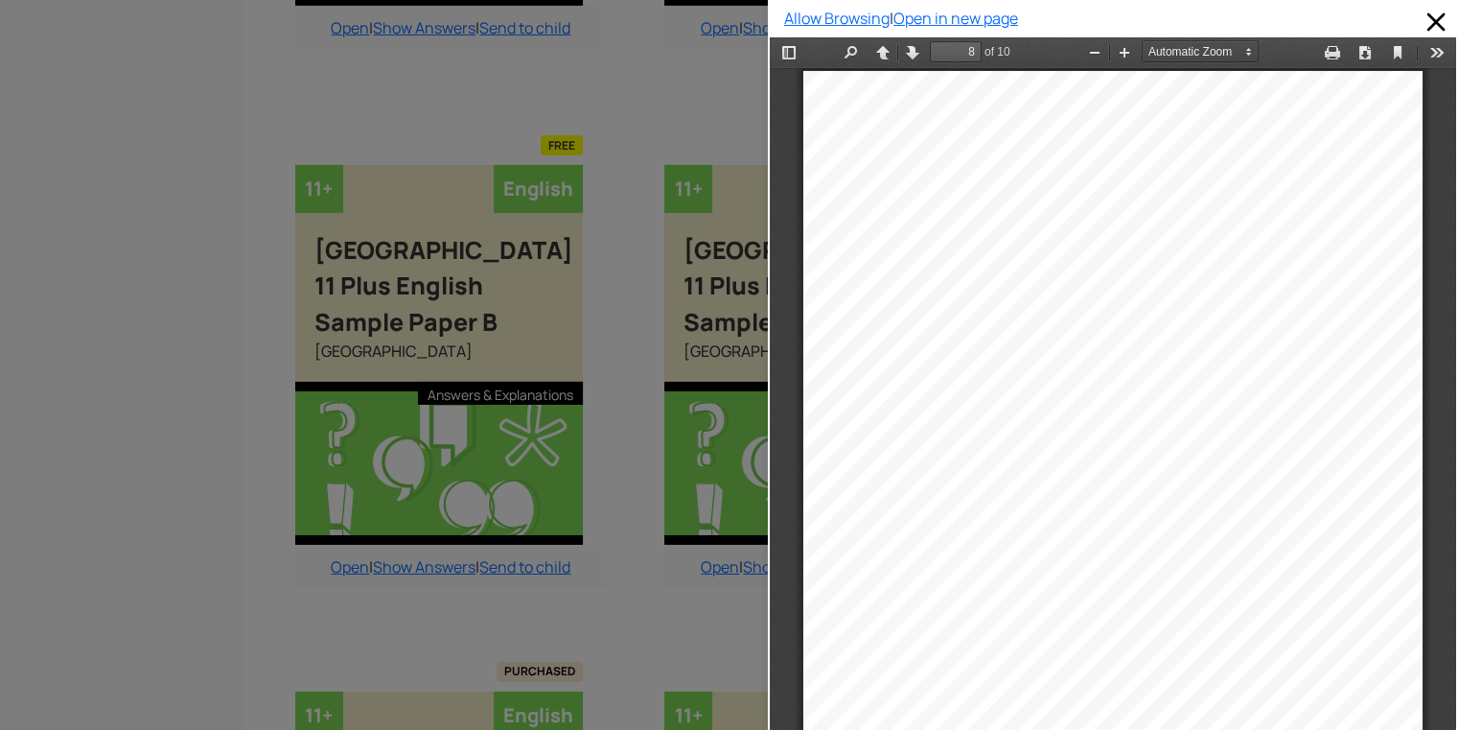
scroll to position [6209, 0]
type input "7"
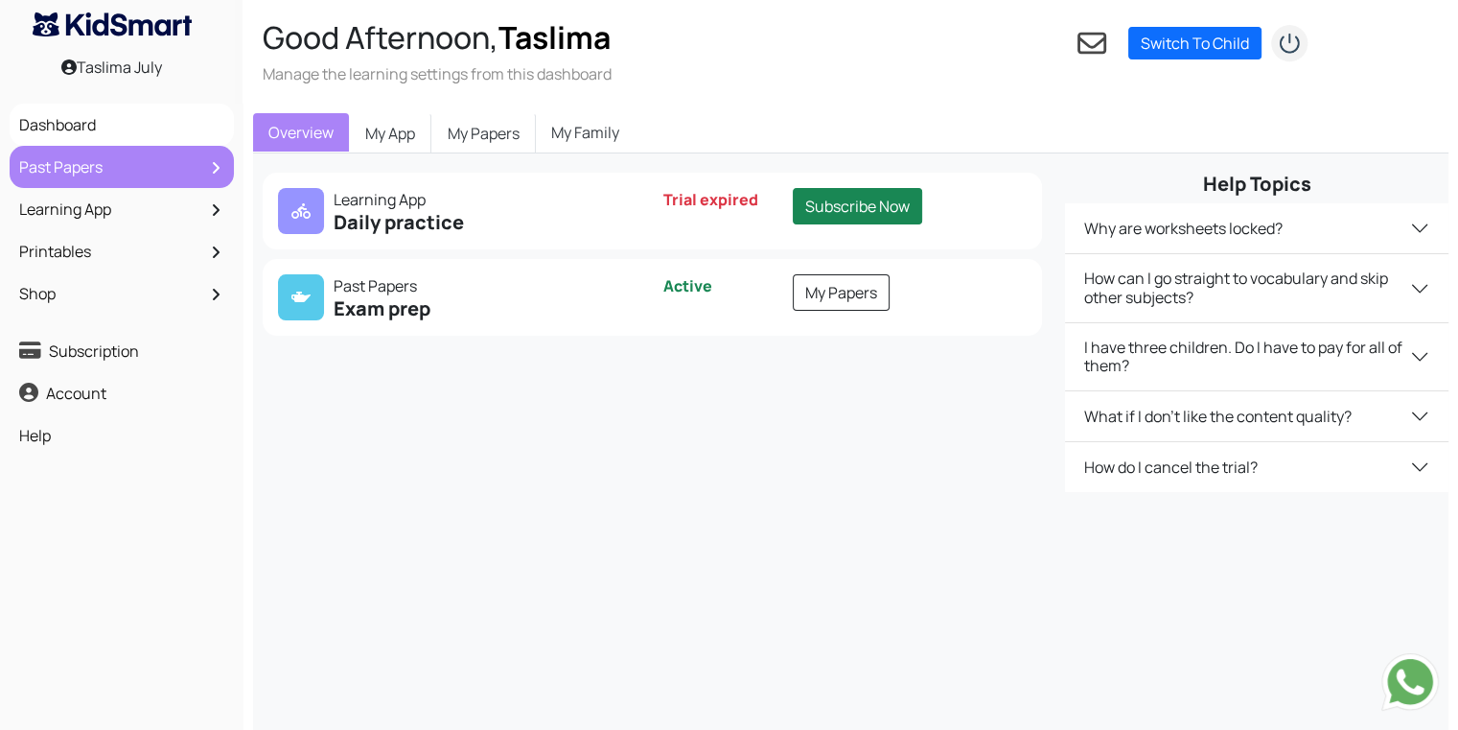
click at [141, 170] on link "Past Papers" at bounding box center [121, 167] width 215 height 33
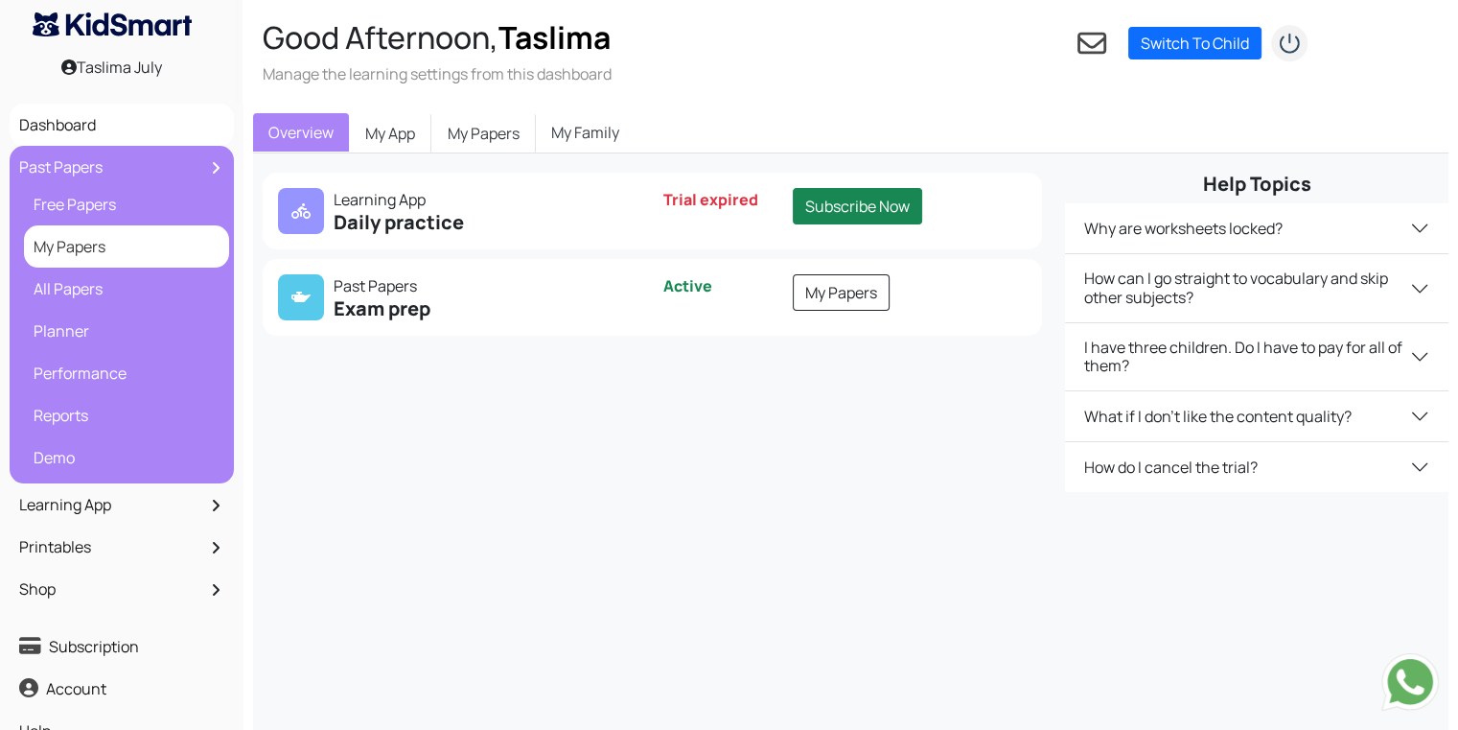
click at [142, 261] on link "My Papers" at bounding box center [127, 246] width 196 height 33
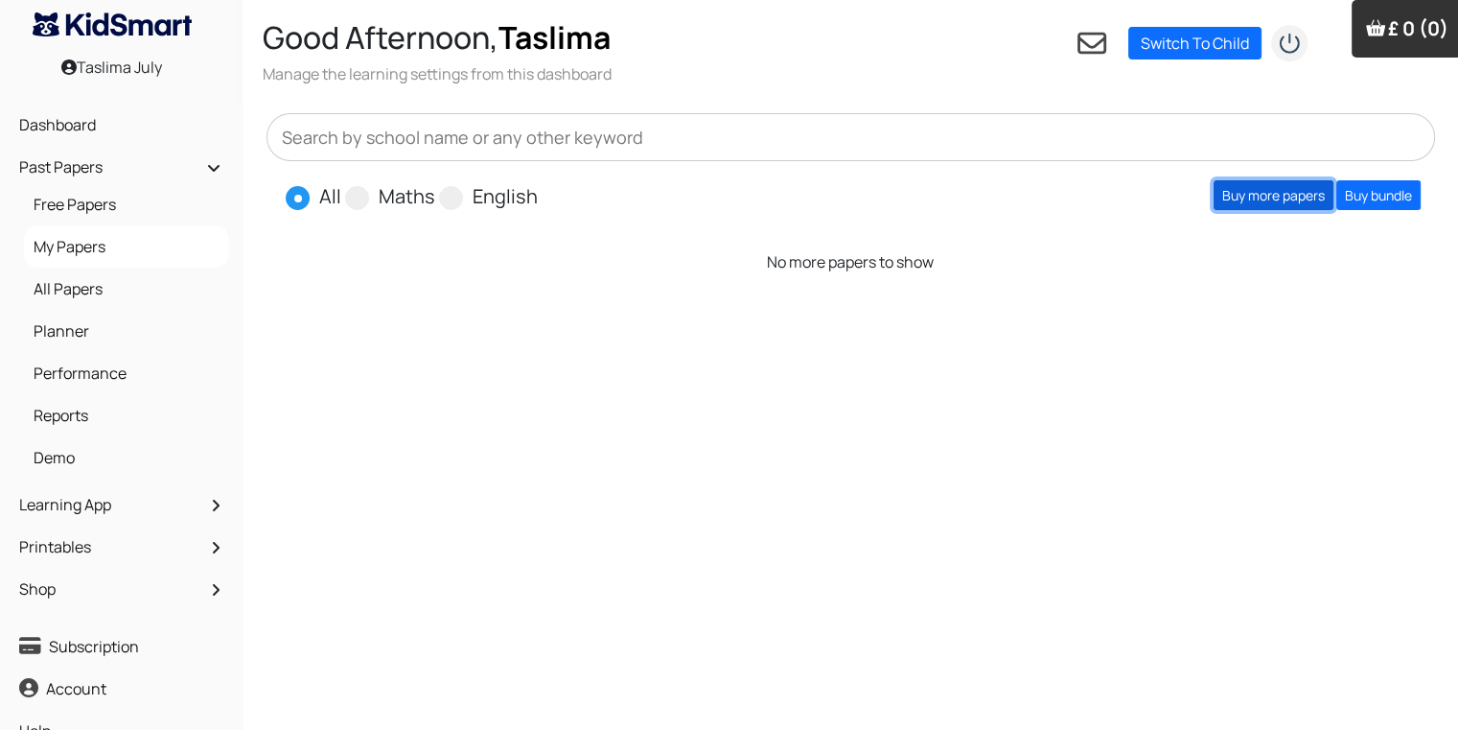
click at [1308, 194] on link "Buy more papers" at bounding box center [1274, 195] width 120 height 30
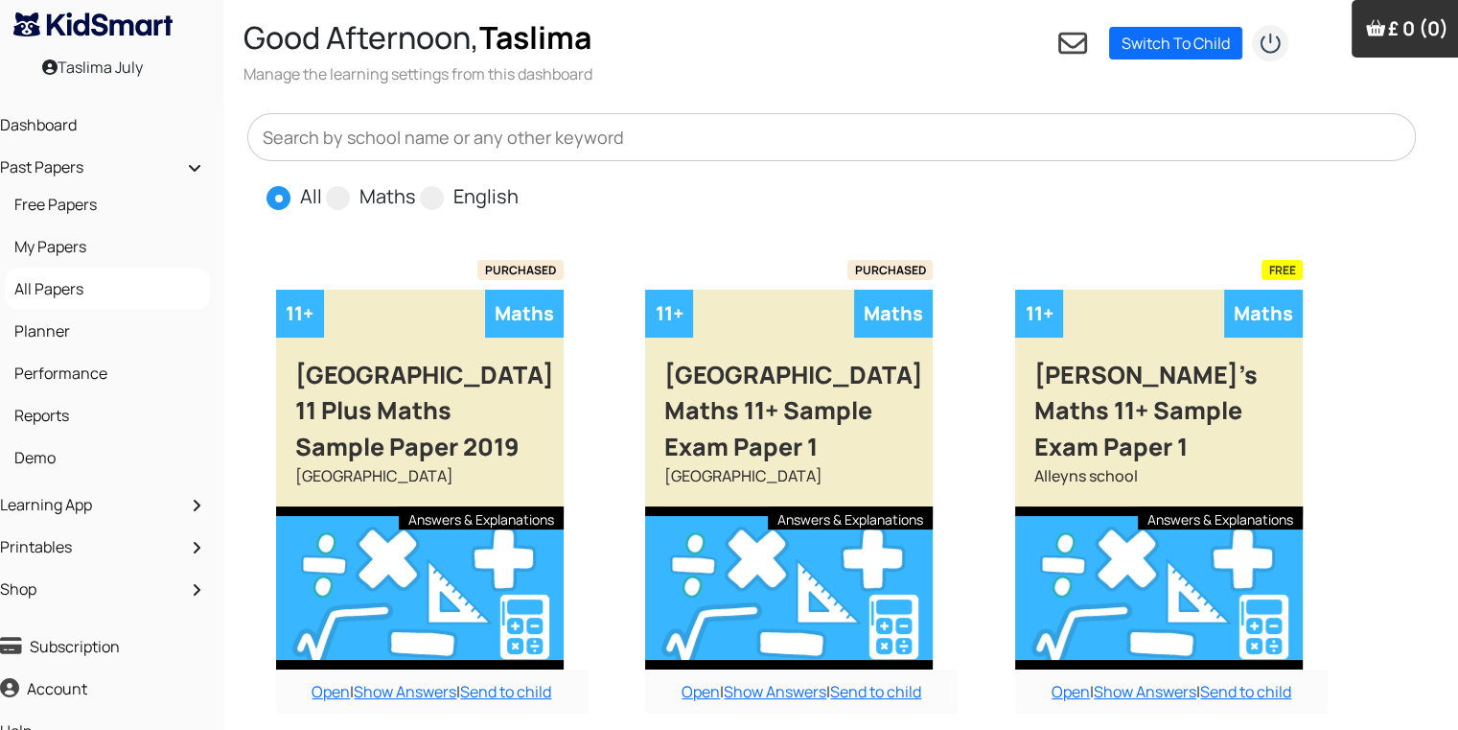
scroll to position [0, 8]
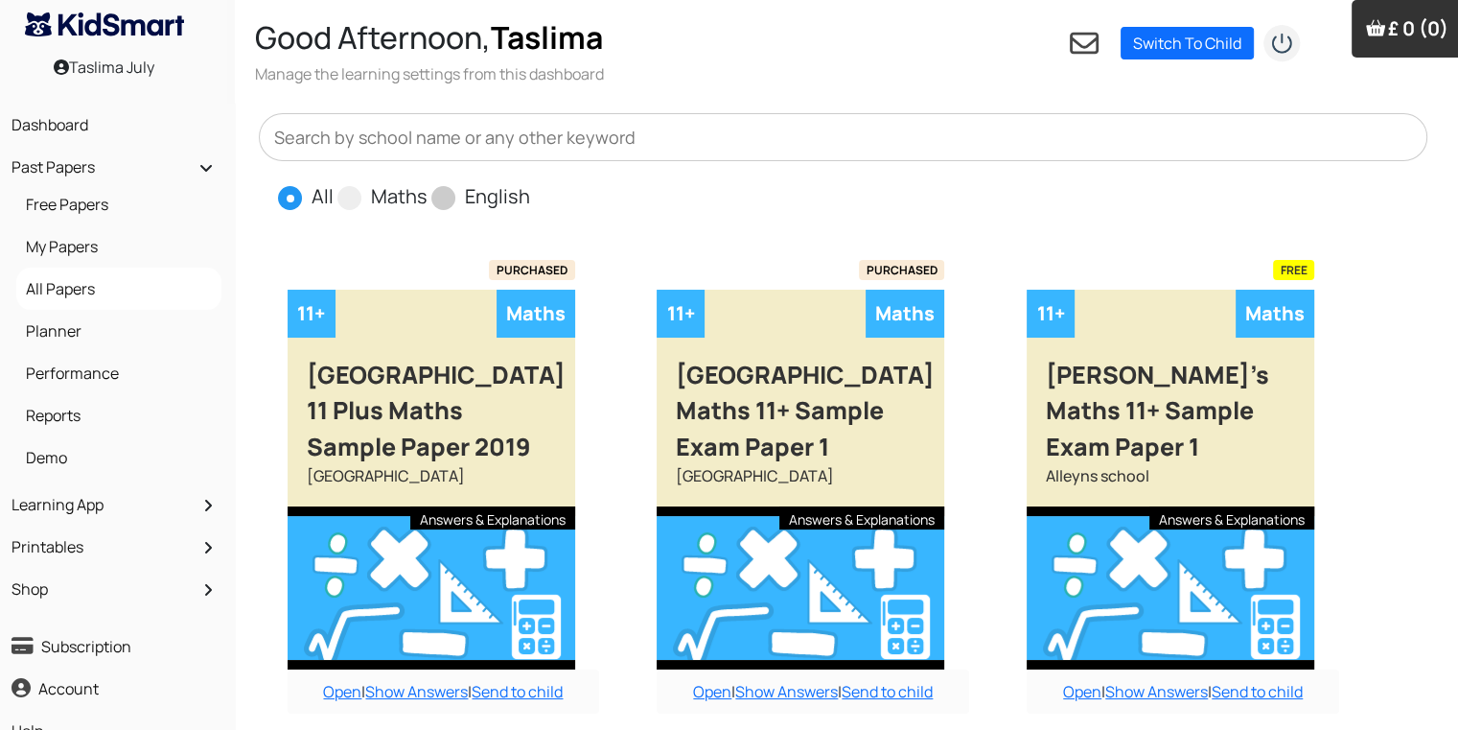
click at [444, 200] on span at bounding box center [443, 198] width 24 height 24
click at [530, 195] on input "English" at bounding box center [536, 188] width 12 height 12
radio input "true"
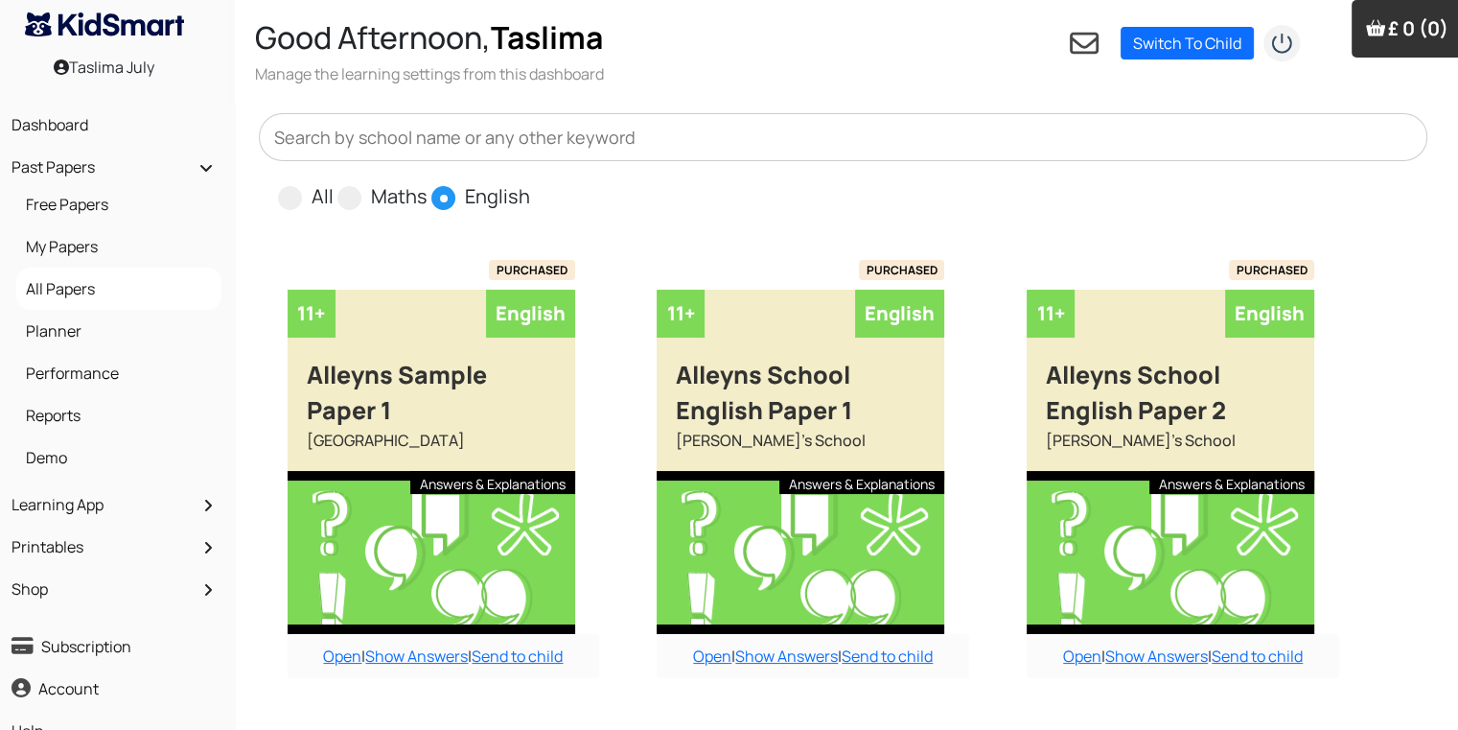
scroll to position [1536, 8]
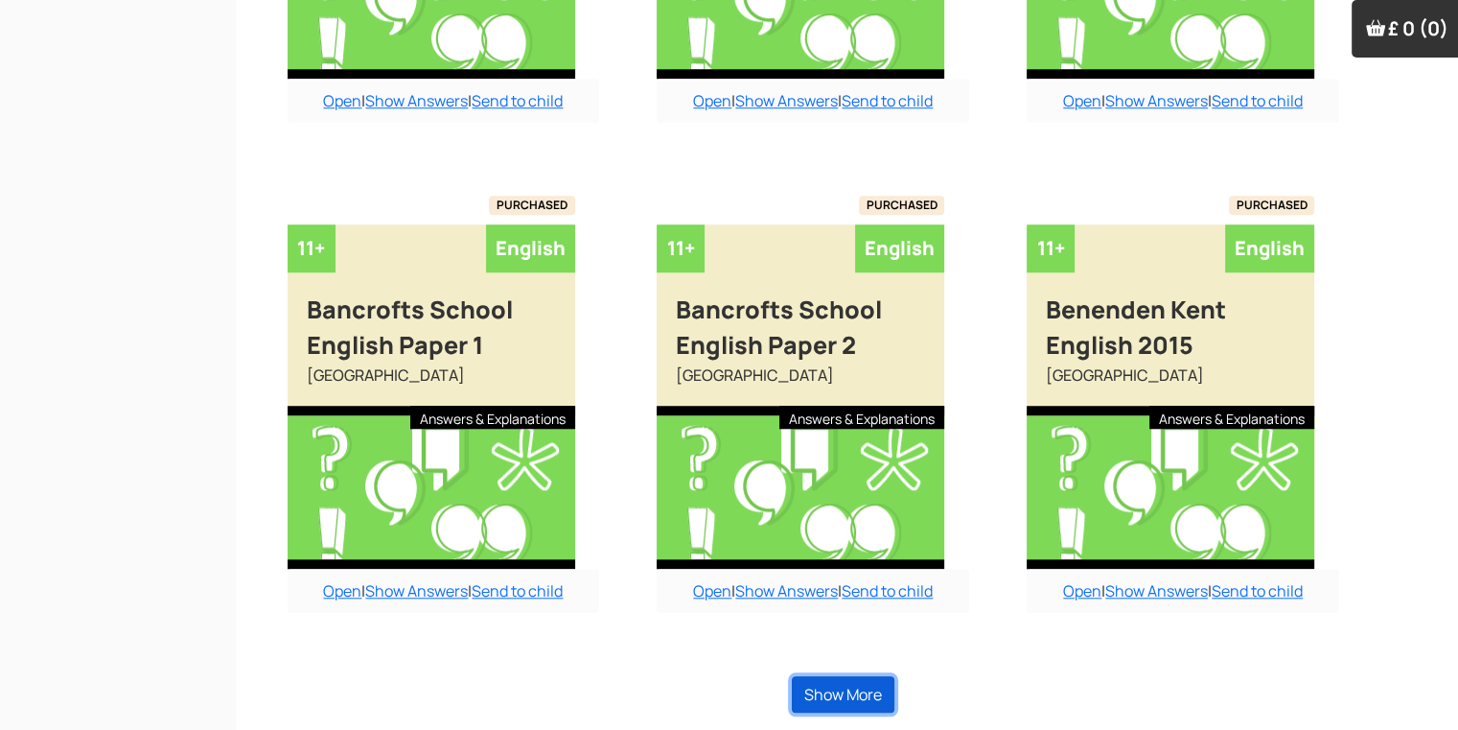
click at [834, 700] on button "Show More" at bounding box center [843, 694] width 103 height 36
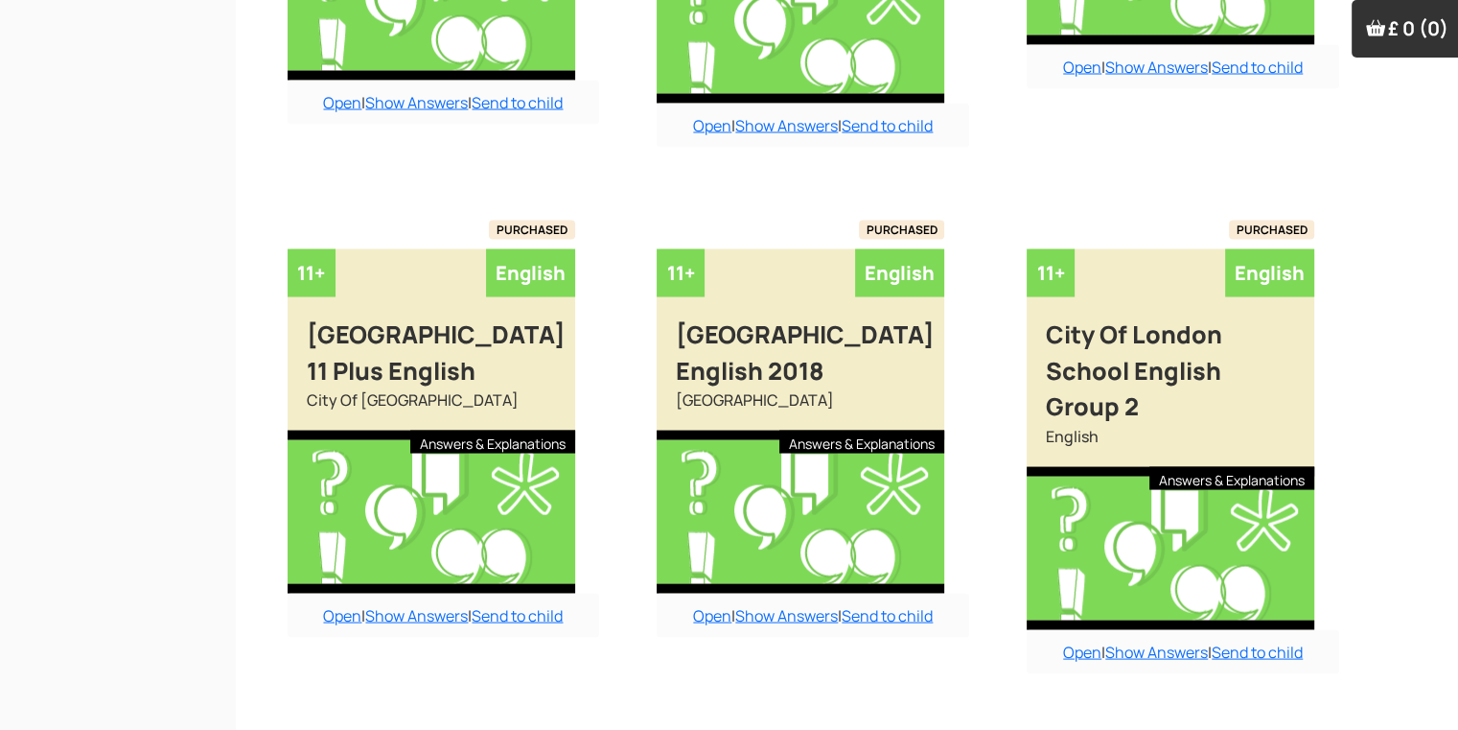
scroll to position [3675, 8]
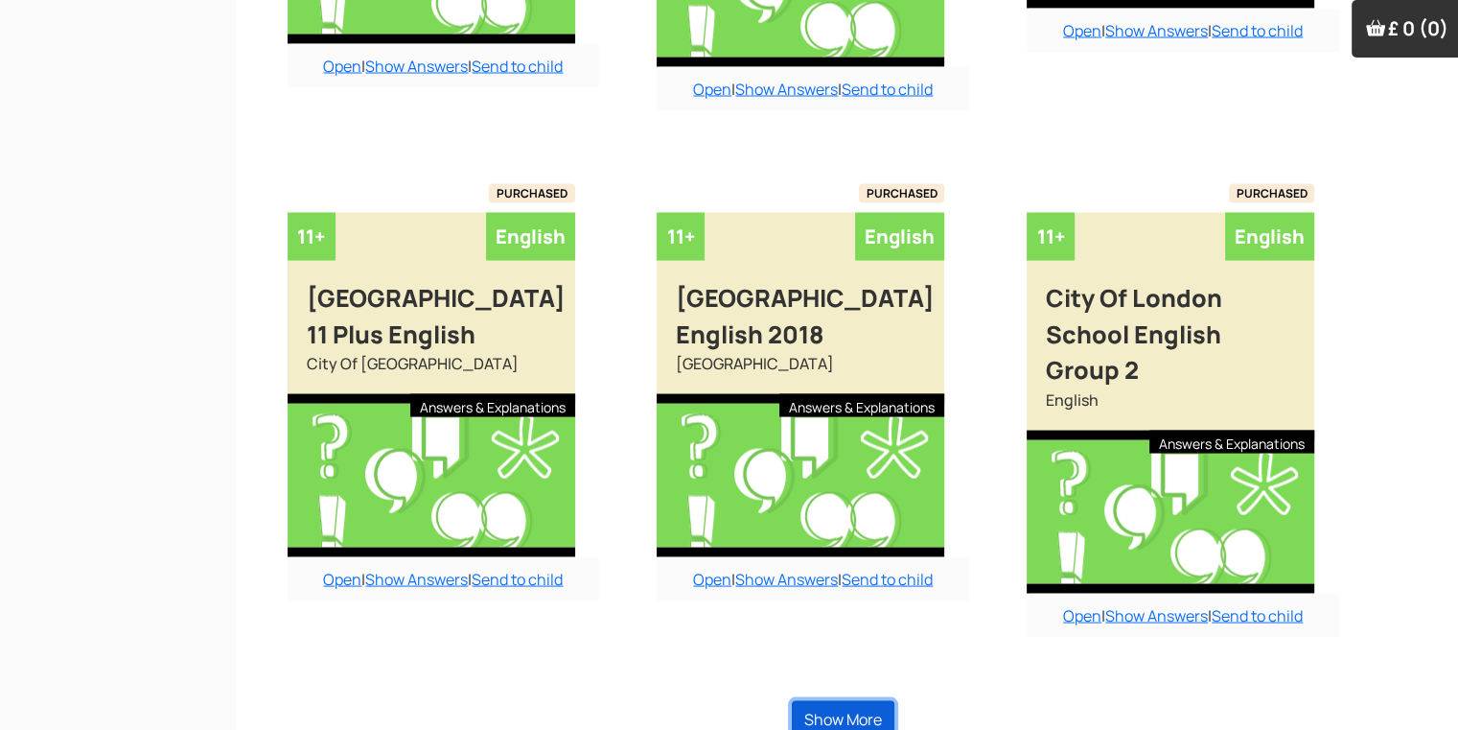
click at [834, 701] on button "Show More" at bounding box center [843, 719] width 103 height 36
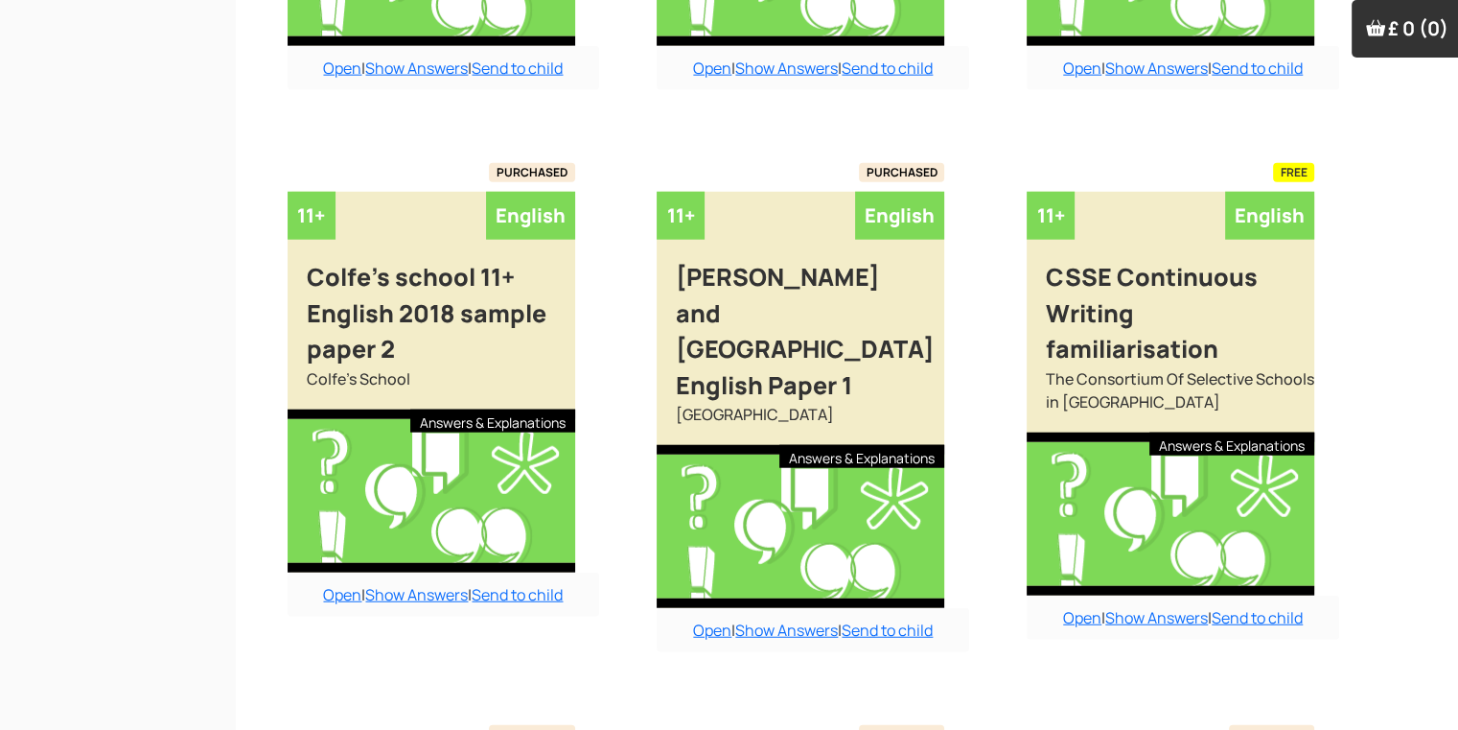
scroll to position [4752, 8]
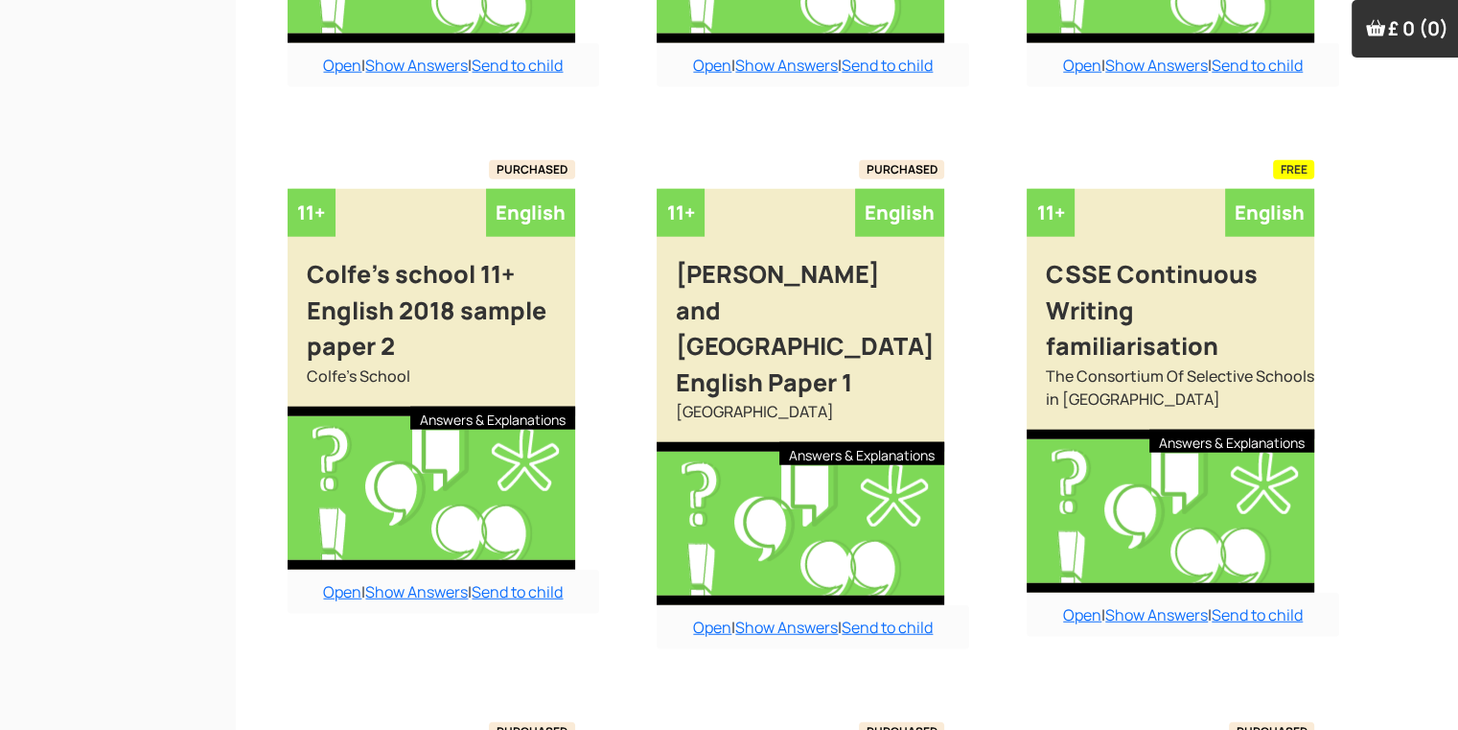
click at [834, 722] on div "PURCHASED" at bounding box center [801, 731] width 288 height 19
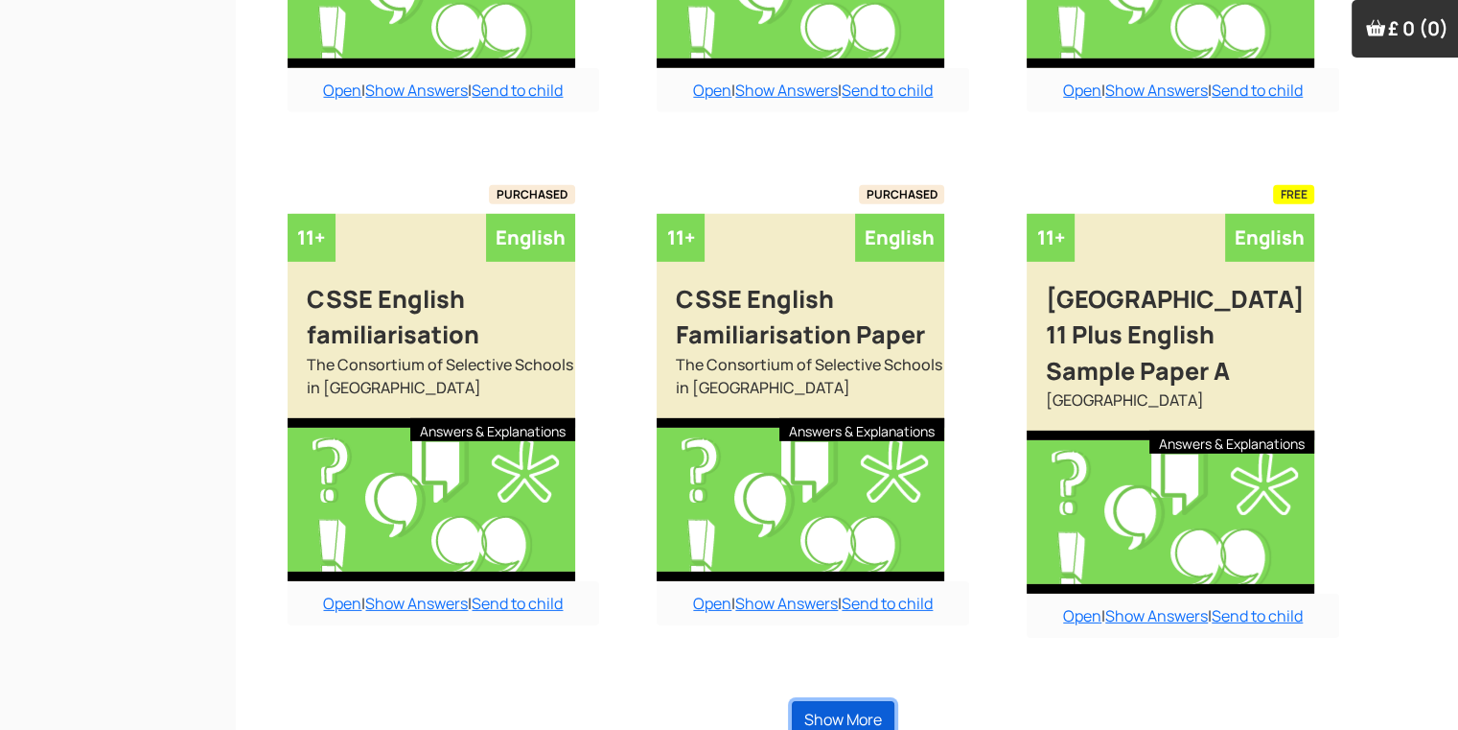
click at [834, 701] on button "Show More" at bounding box center [843, 719] width 103 height 36
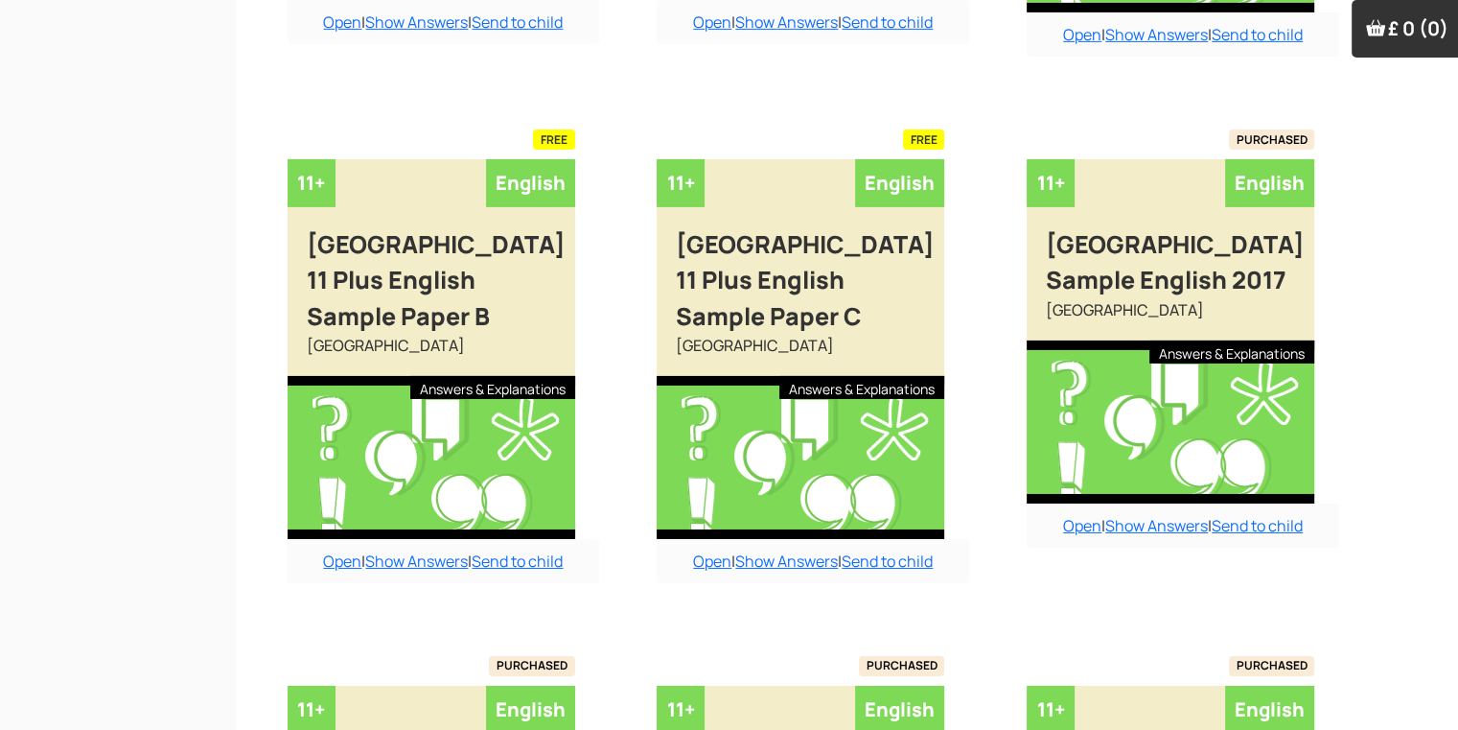
scroll to position [6380, 8]
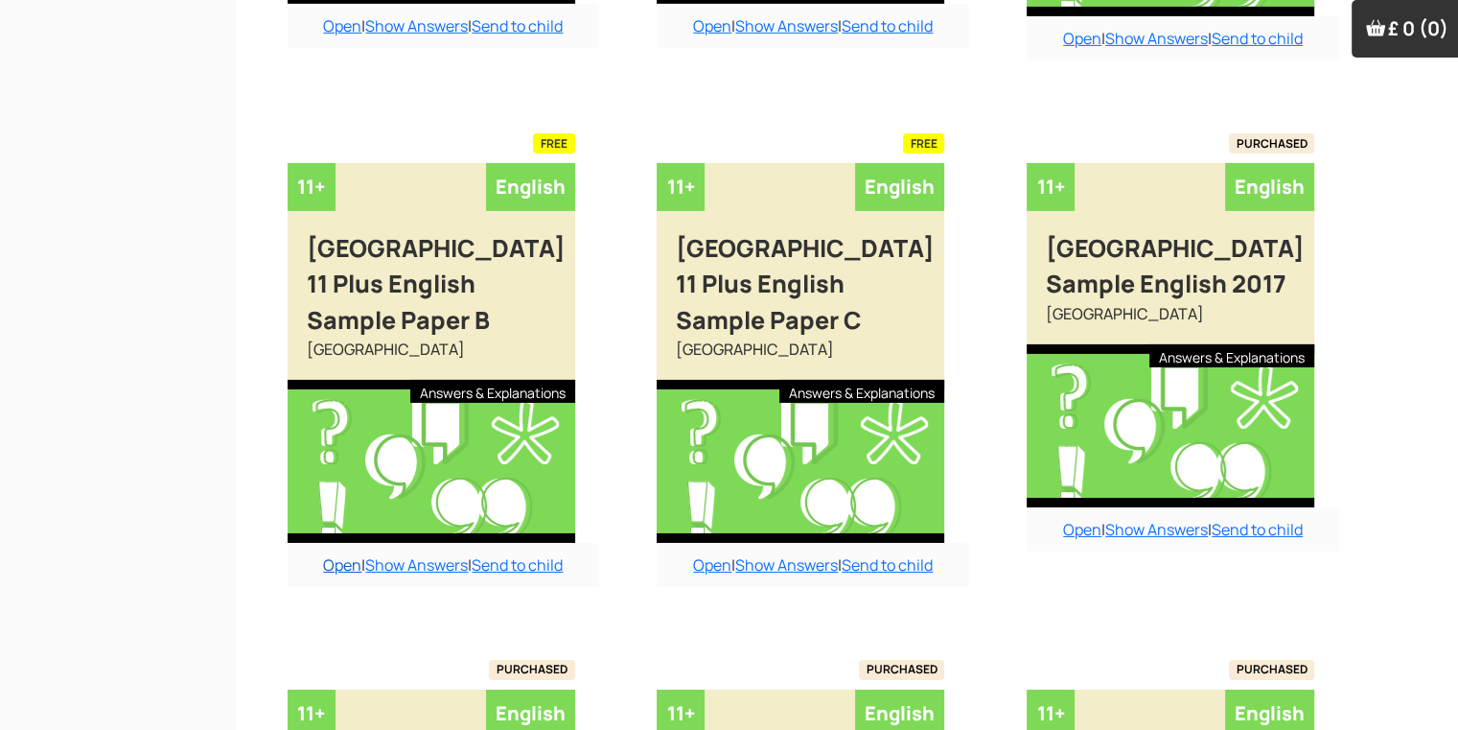
click at [340, 554] on link "Open" at bounding box center [342, 564] width 38 height 21
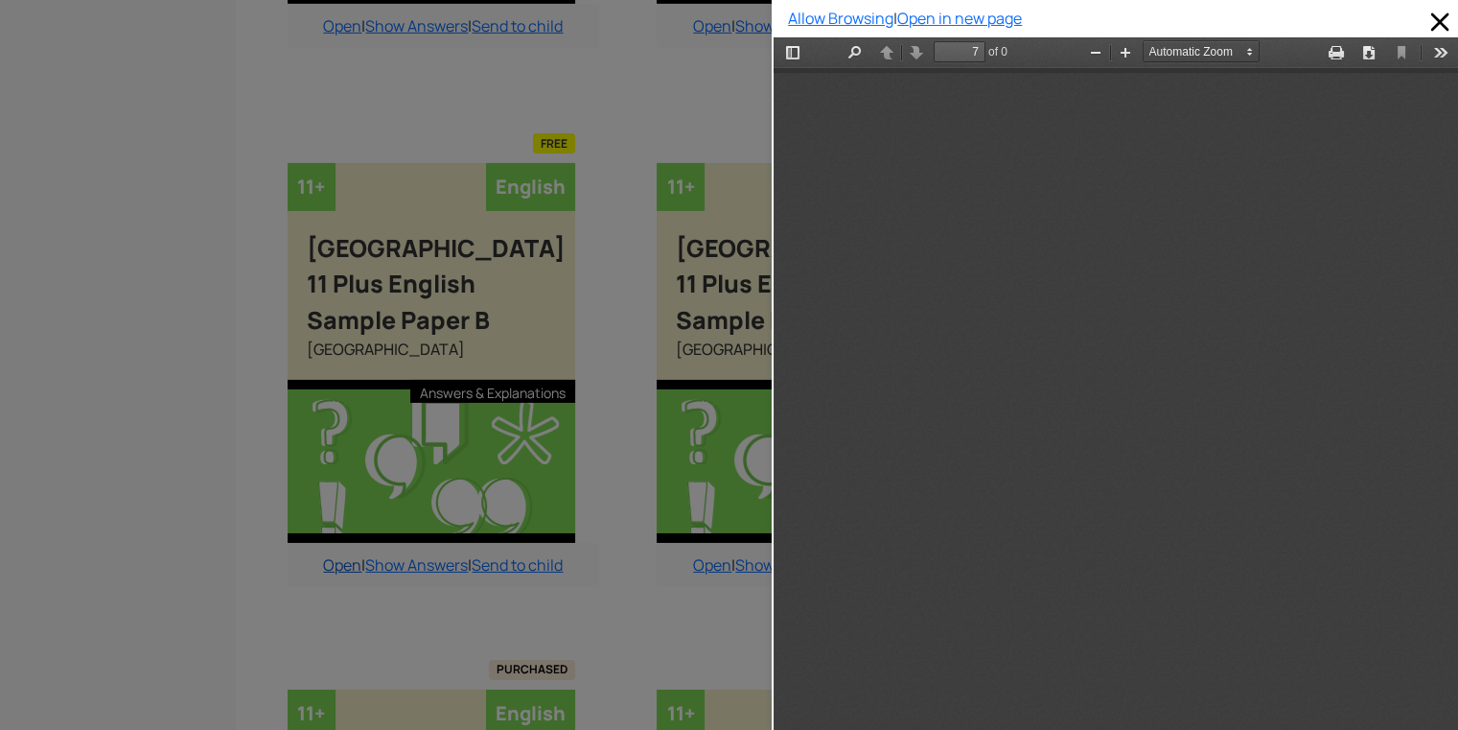
scroll to position [5324, 0]
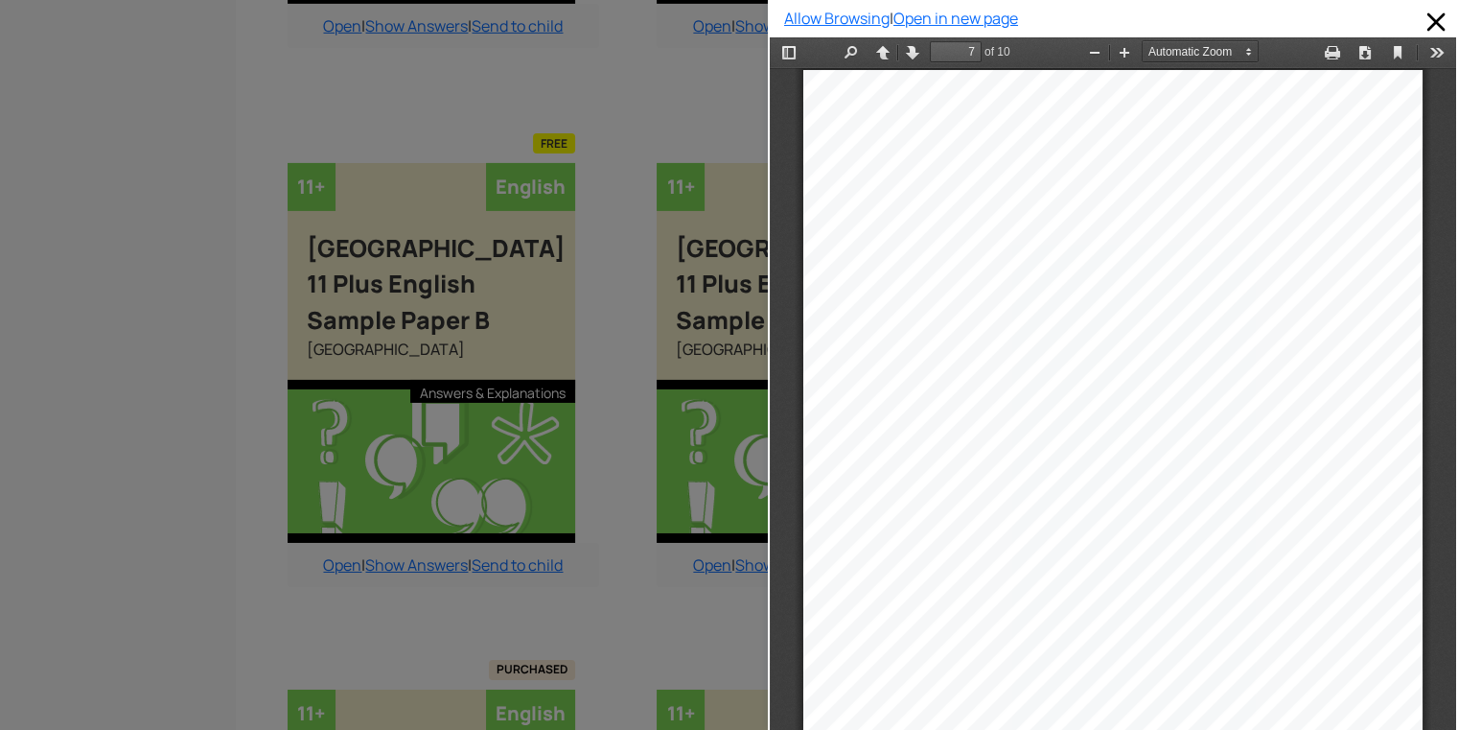
drag, startPoint x: 290, startPoint y: 533, endPoint x: 0, endPoint y: 227, distance: 421.2
click at [0, 227] on div at bounding box center [384, 365] width 768 height 730
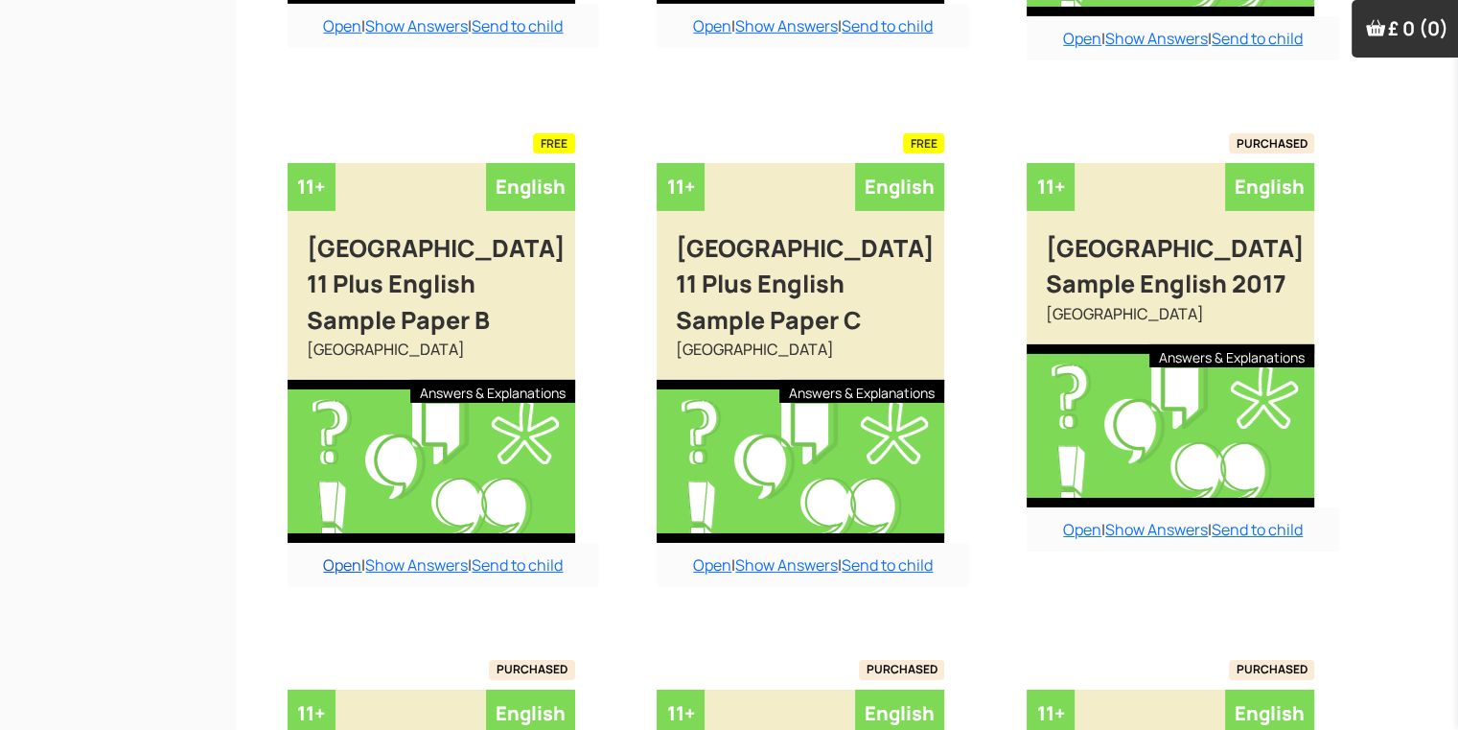
click at [324, 554] on link "Open" at bounding box center [342, 564] width 38 height 21
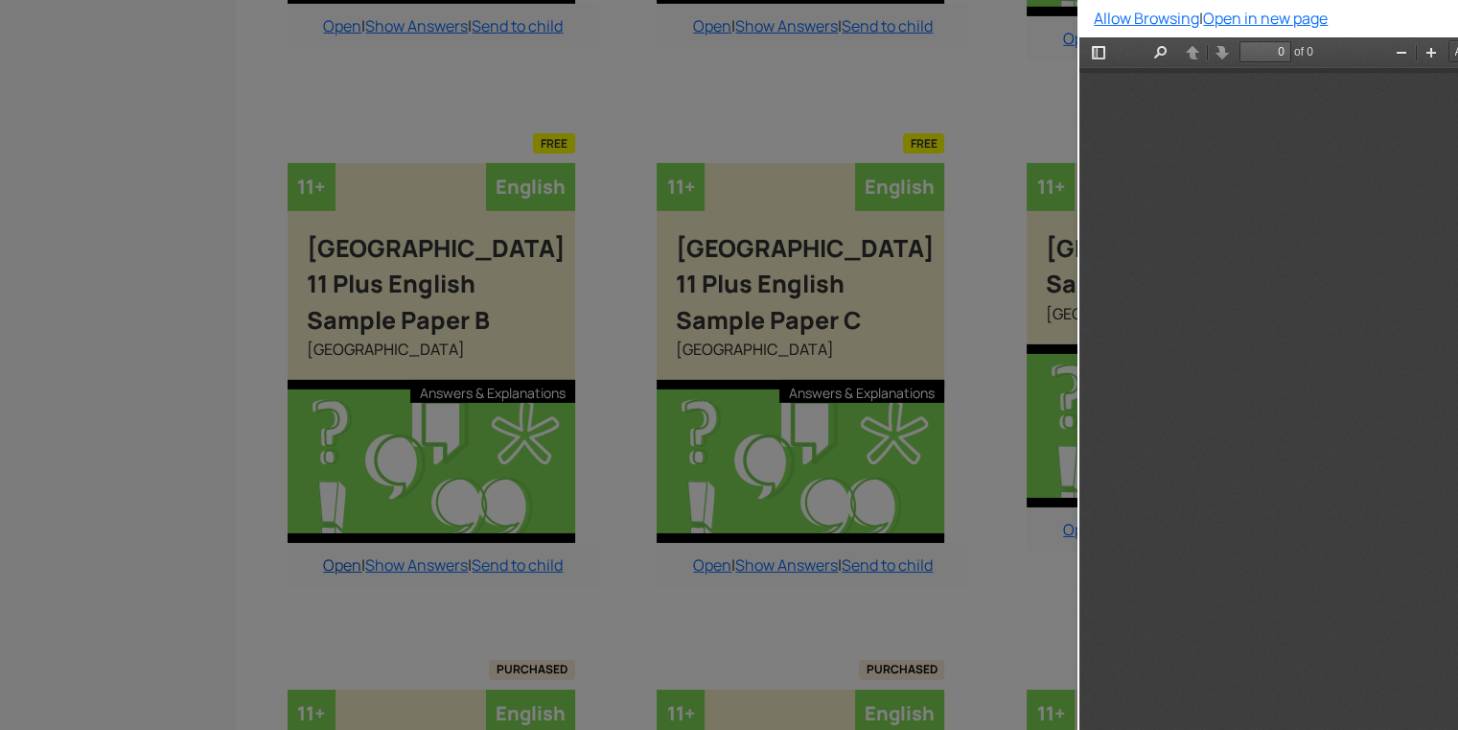
scroll to position [0, 0]
type input "7"
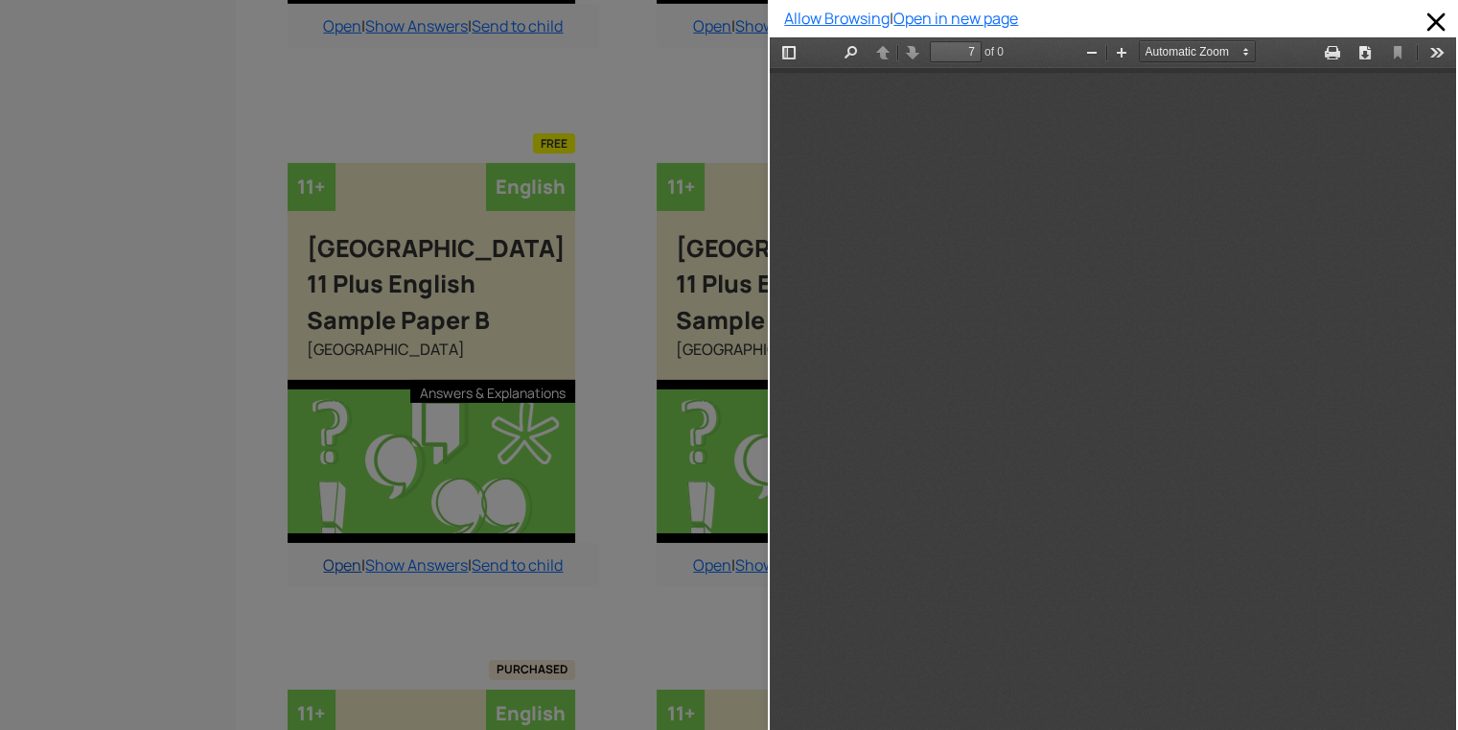
scroll to position [5324, 0]
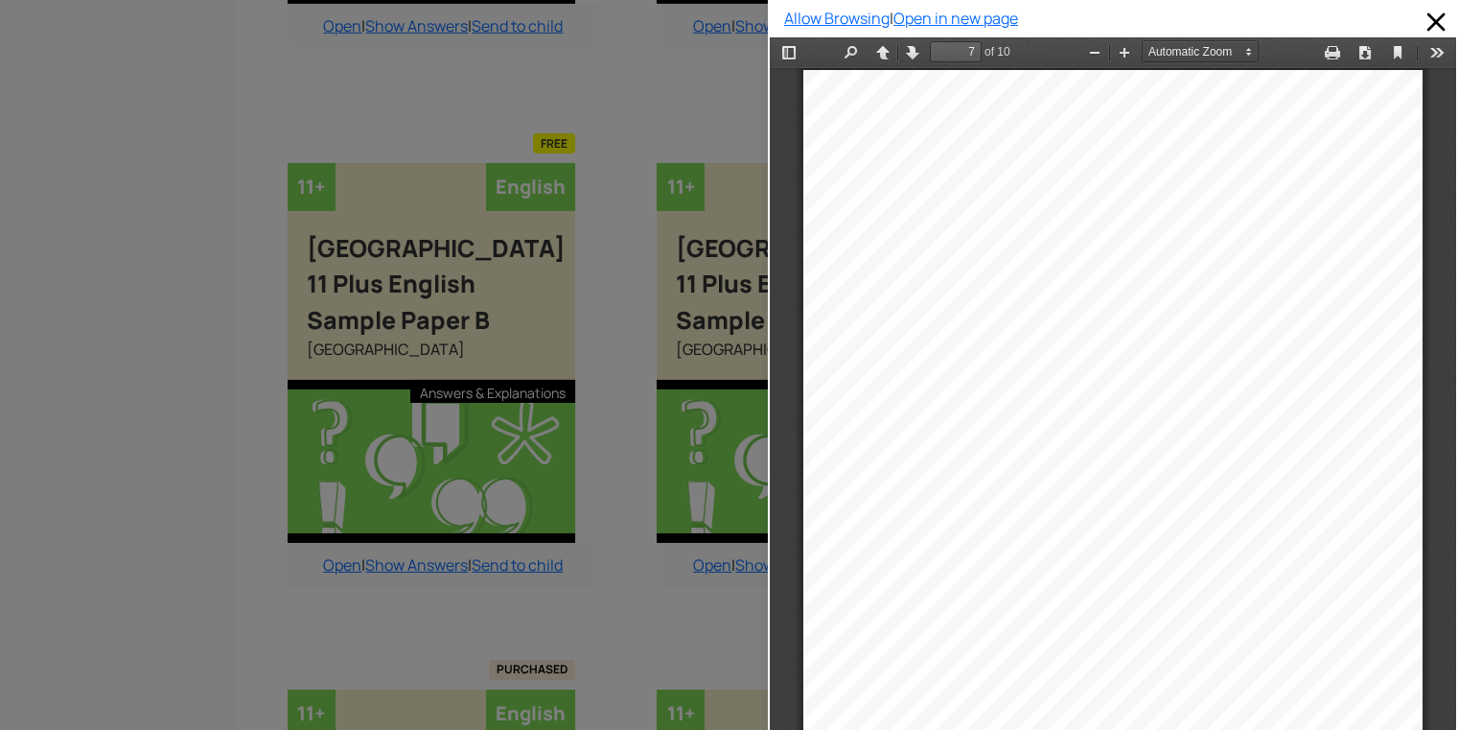
drag, startPoint x: 694, startPoint y: 526, endPoint x: 704, endPoint y: 548, distance: 24.0
click at [704, 548] on div at bounding box center [384, 365] width 768 height 730
